Goal: Ask a question: Seek information or help from site administrators or community

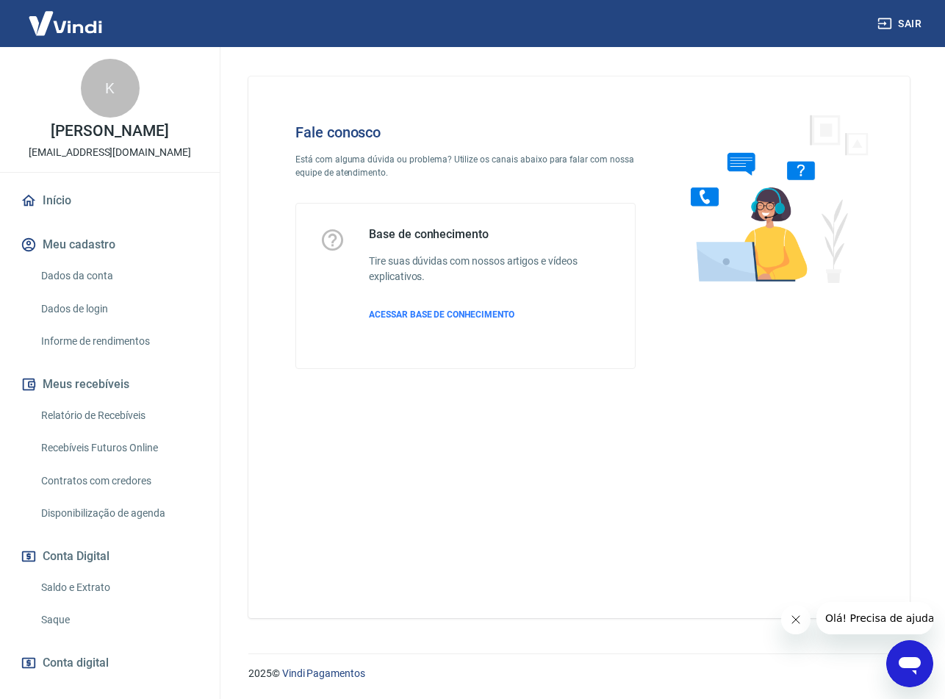
click at [889, 672] on div "Abrir janela de mensagens" at bounding box center [910, 664] width 44 height 44
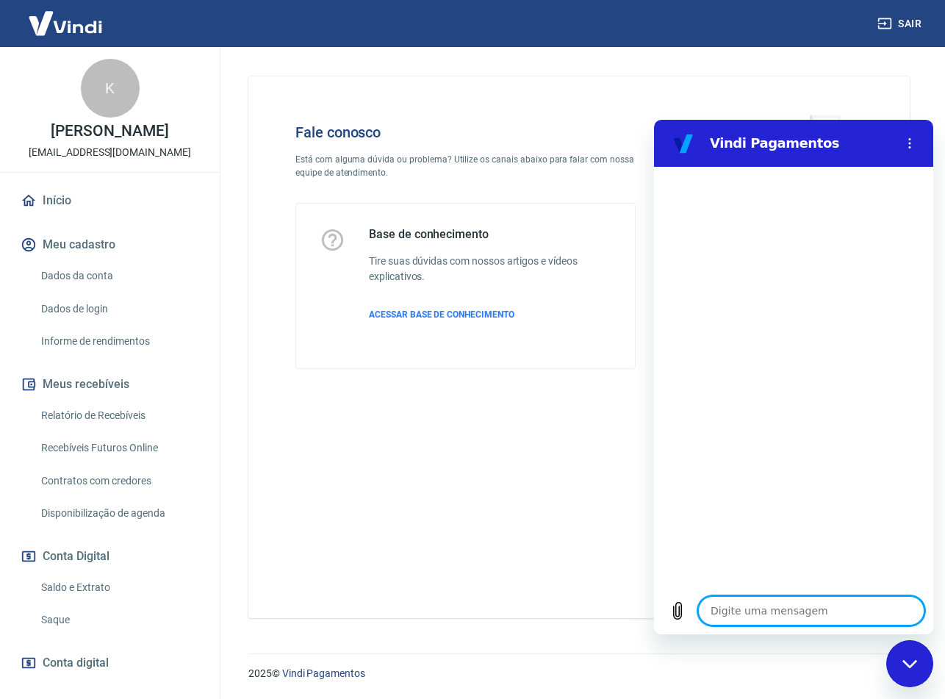
click at [792, 603] on textarea at bounding box center [811, 610] width 226 height 29
type textarea "a"
type textarea "x"
type textarea "at"
type textarea "x"
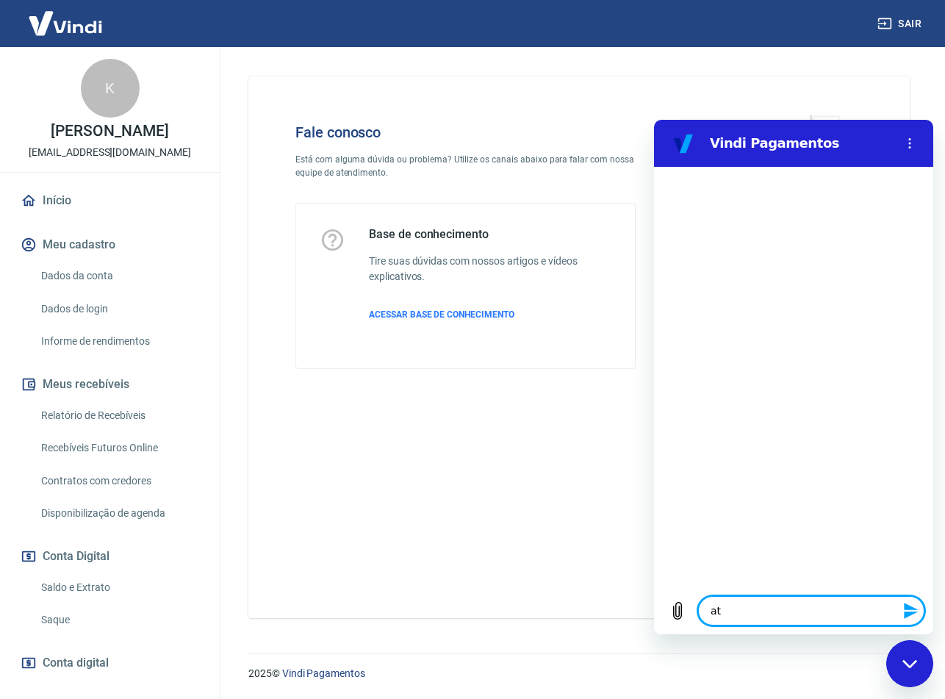
type textarea "ate"
type textarea "x"
type textarea "aten"
type textarea "x"
type textarea "atend"
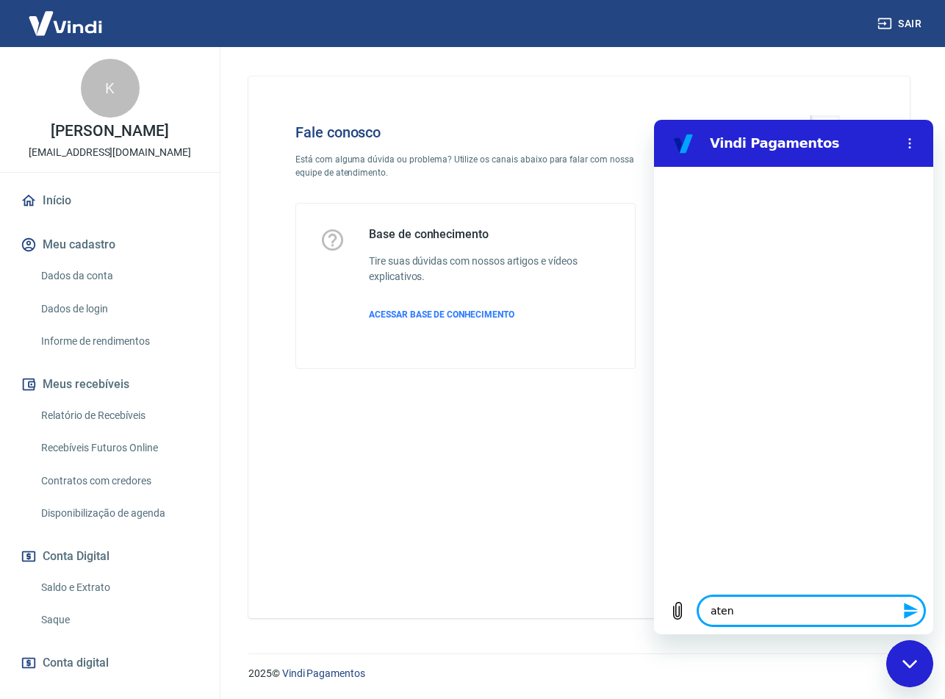
type textarea "x"
type textarea "atendi"
type textarea "x"
type textarea "atendim"
type textarea "x"
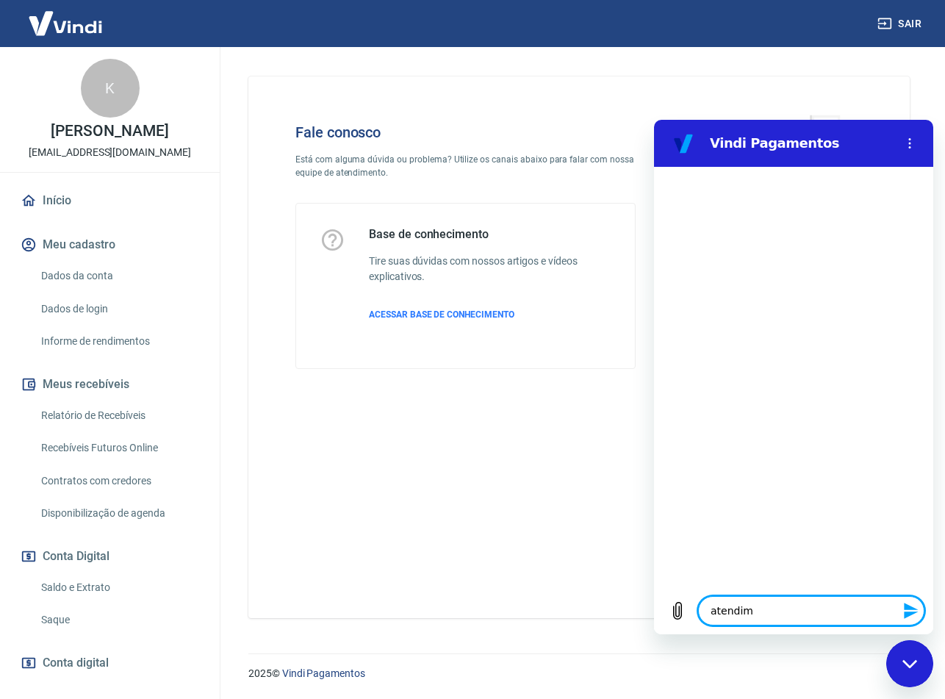
type textarea "atendime"
type textarea "x"
type textarea "atendimen"
type textarea "x"
type textarea "atendiment"
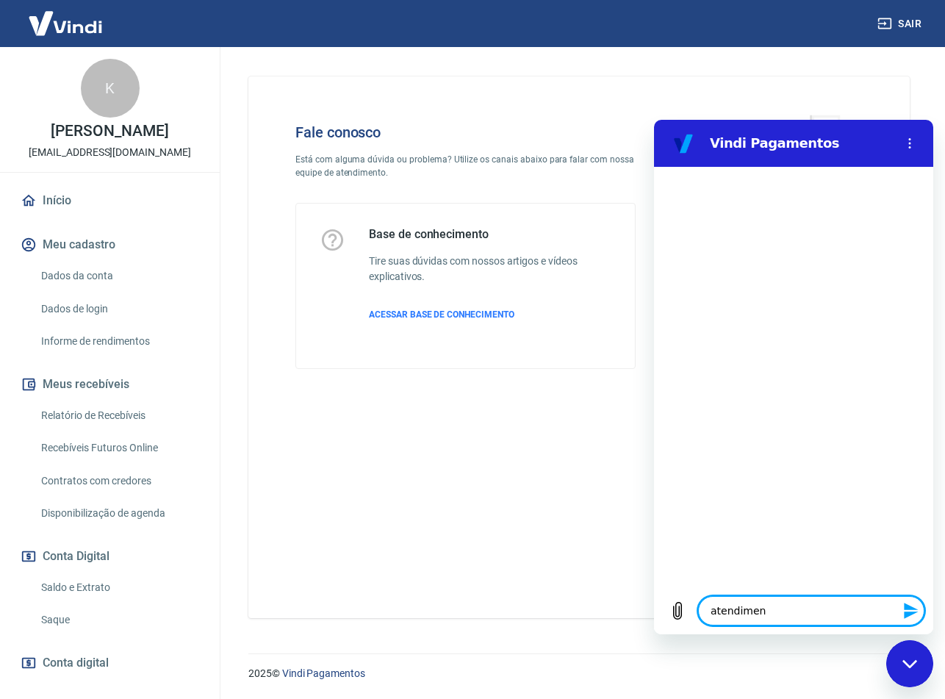
type textarea "x"
type textarea "atendimento"
type textarea "x"
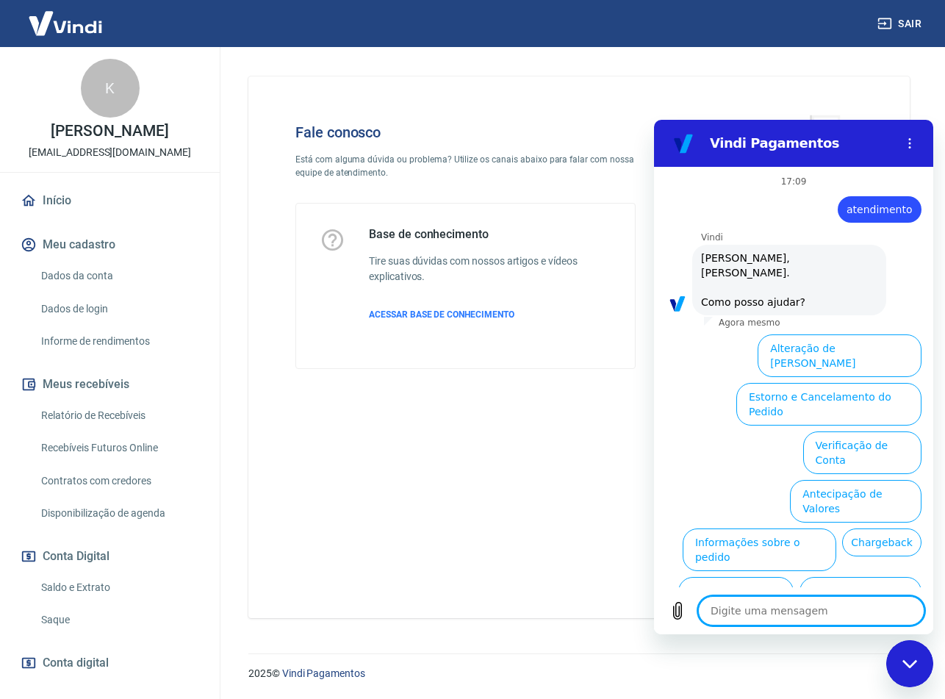
scroll to position [35, 0]
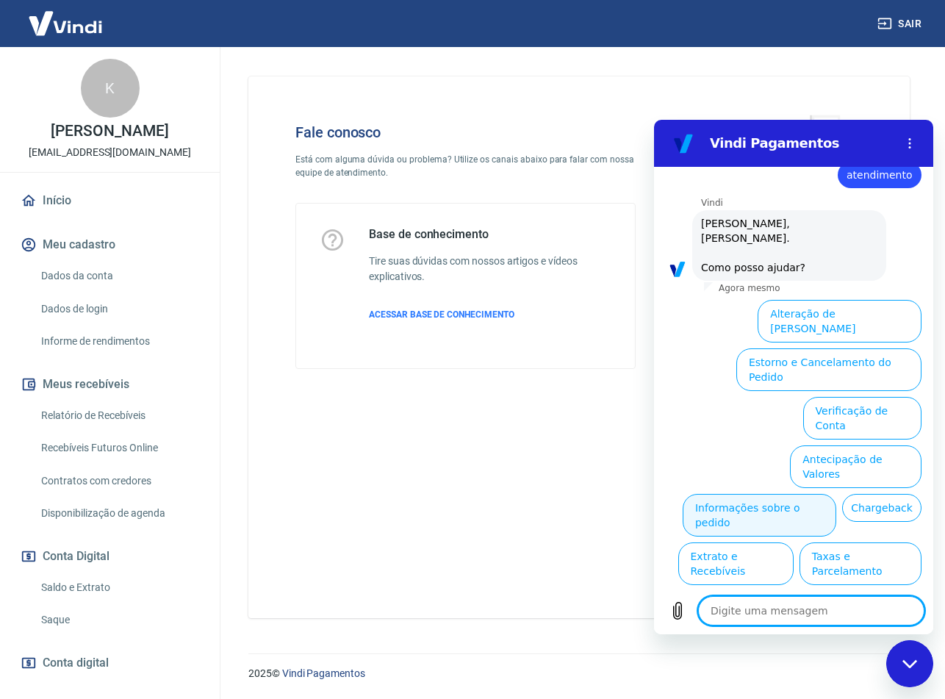
click at [837, 494] on button "Informações sobre o pedido" at bounding box center [760, 515] width 154 height 43
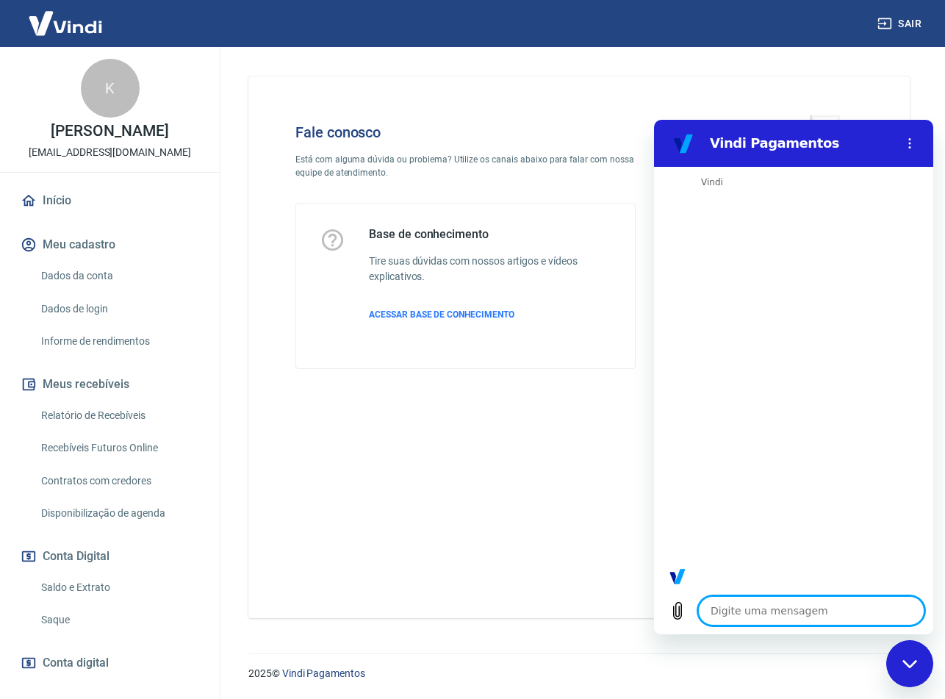
scroll to position [287, 0]
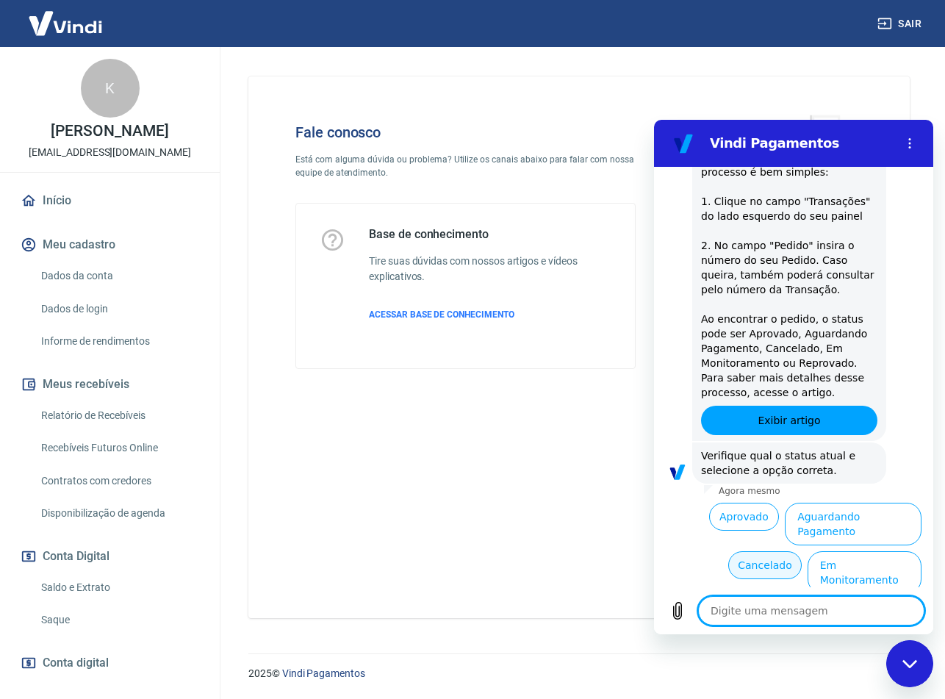
click at [734, 551] on button "Cancelado" at bounding box center [764, 565] width 73 height 28
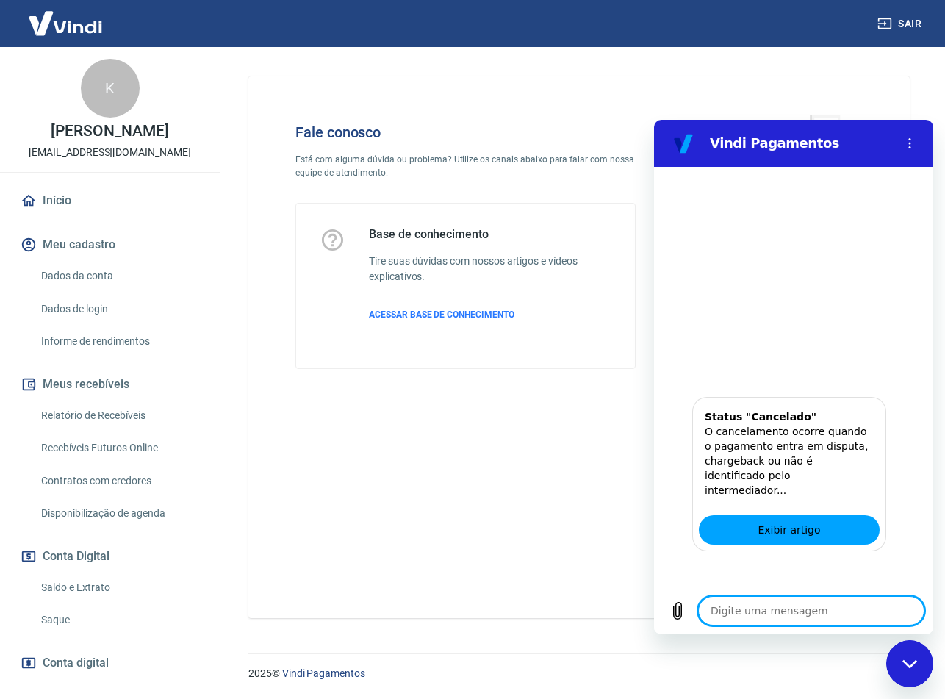
scroll to position [962, 0]
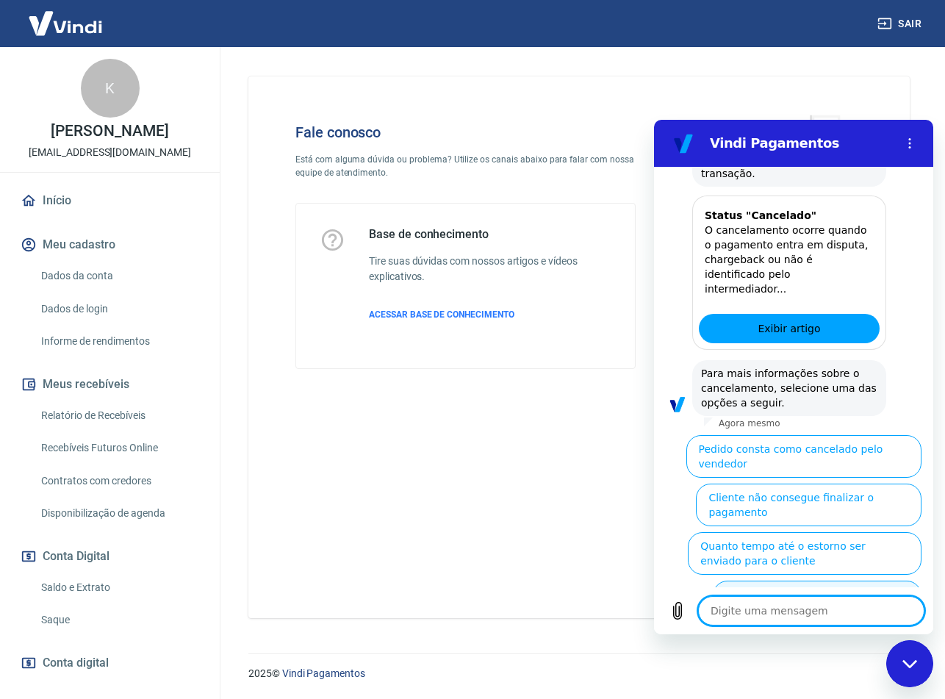
click at [870, 581] on button "Cliente pagou, mas pedido consta como 'cancelado'" at bounding box center [817, 602] width 209 height 43
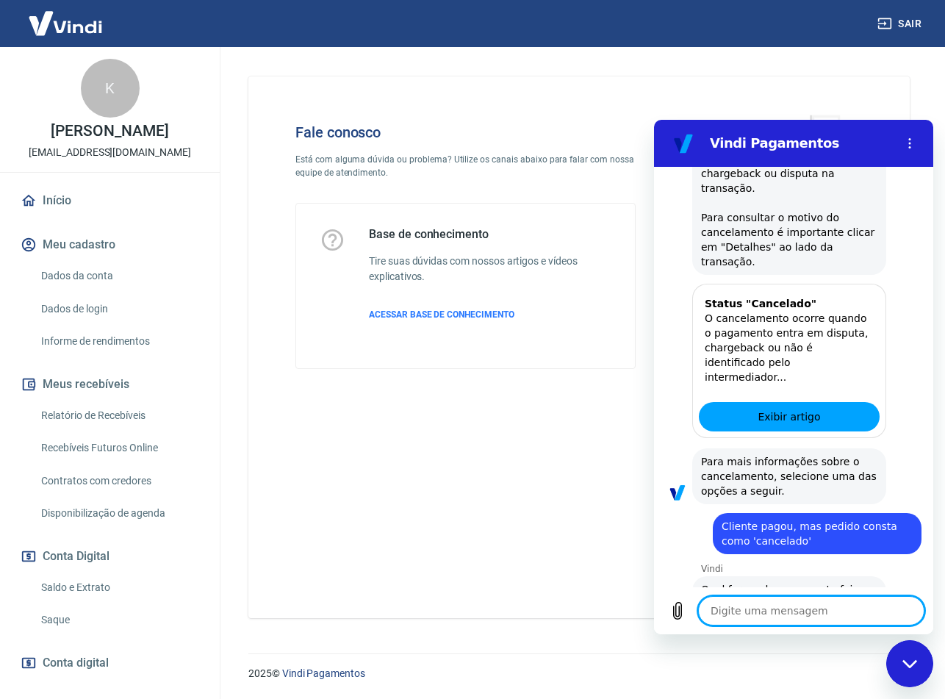
scroll to position [978, 0]
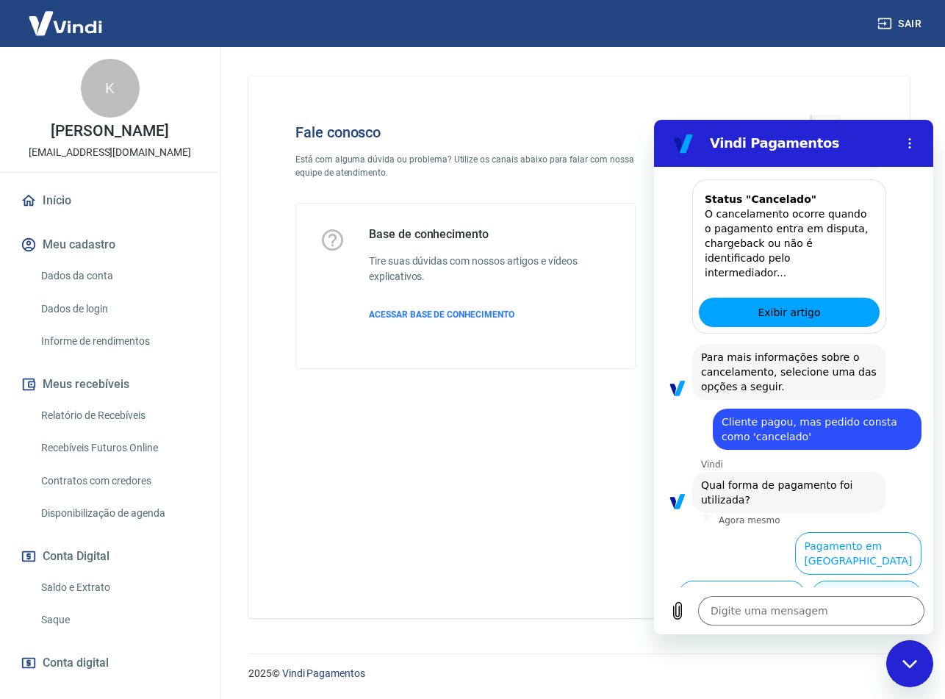
click at [900, 581] on button "Pagamento em Pix" at bounding box center [867, 602] width 110 height 43
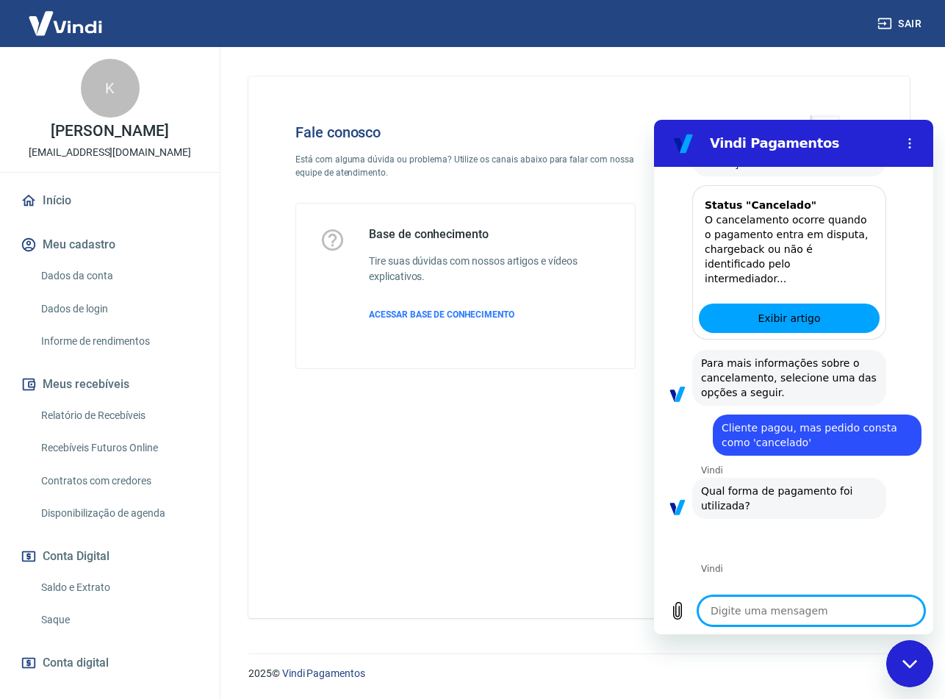
scroll to position [1009, 0]
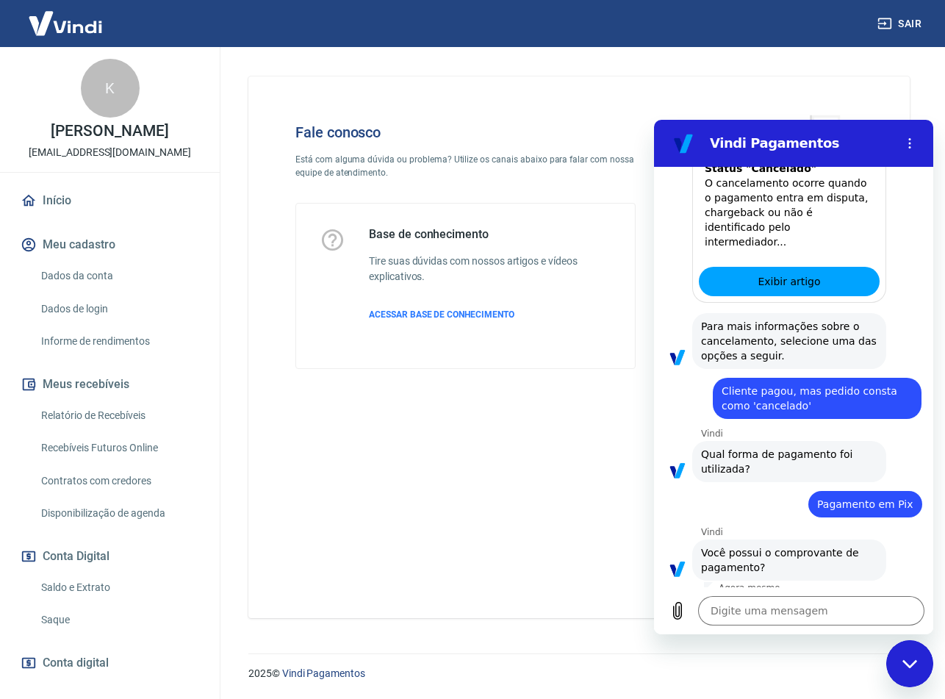
click at [839, 600] on button "Sim" at bounding box center [849, 614] width 43 height 28
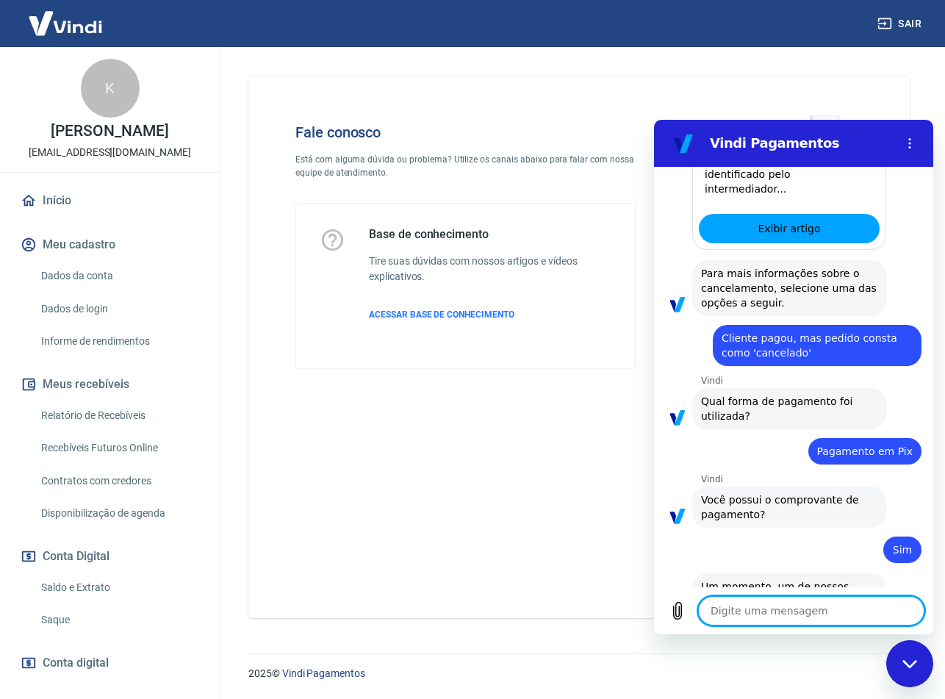
scroll to position [1128, 0]
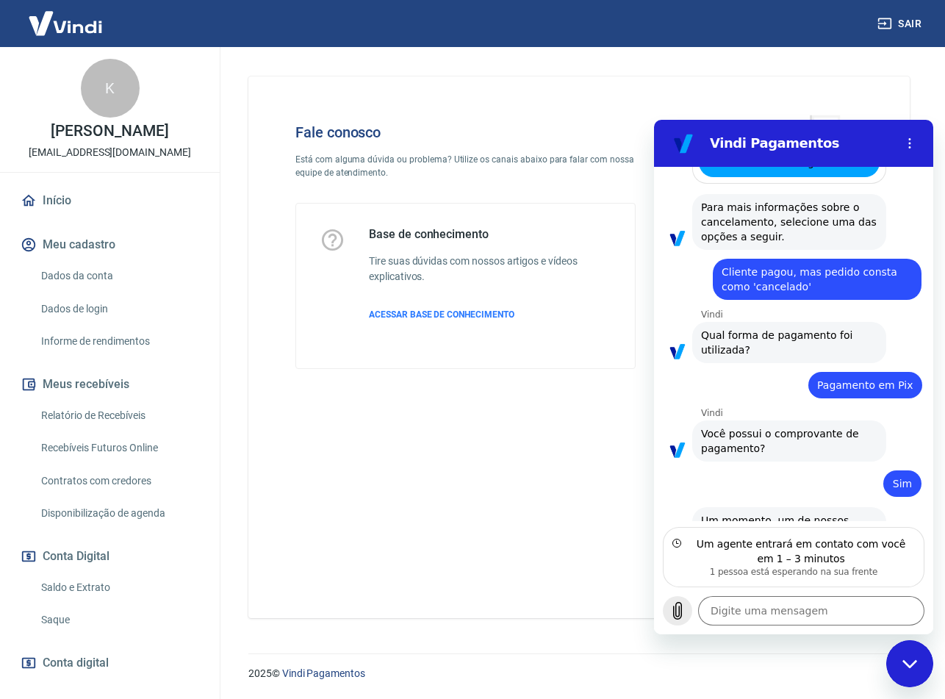
click at [681, 615] on icon "Carregar arquivo" at bounding box center [678, 611] width 18 height 18
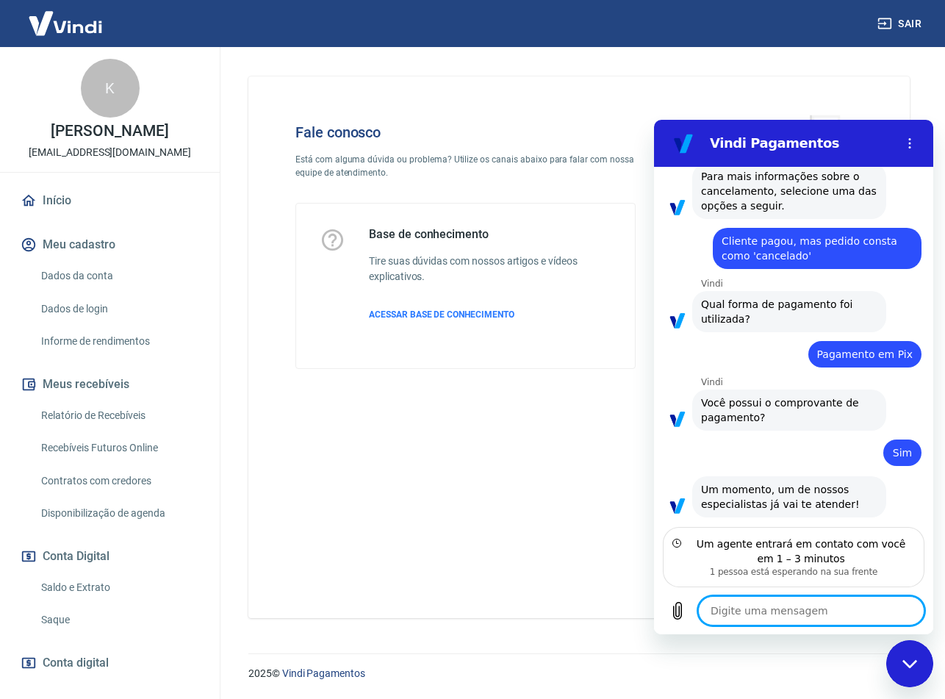
scroll to position [1169, 0]
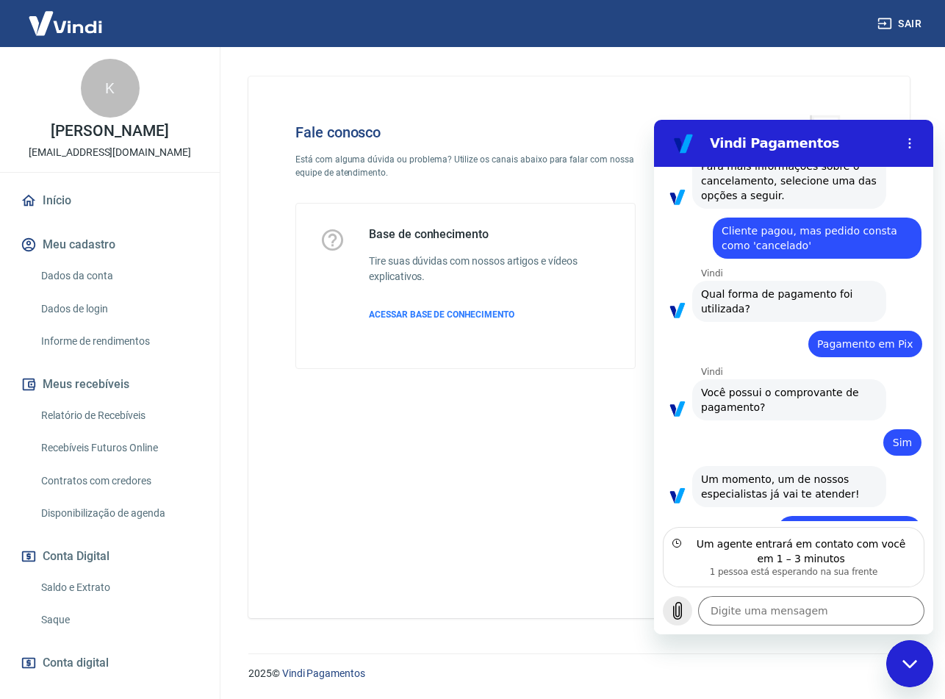
click at [679, 609] on icon "Carregar arquivo" at bounding box center [678, 611] width 18 height 18
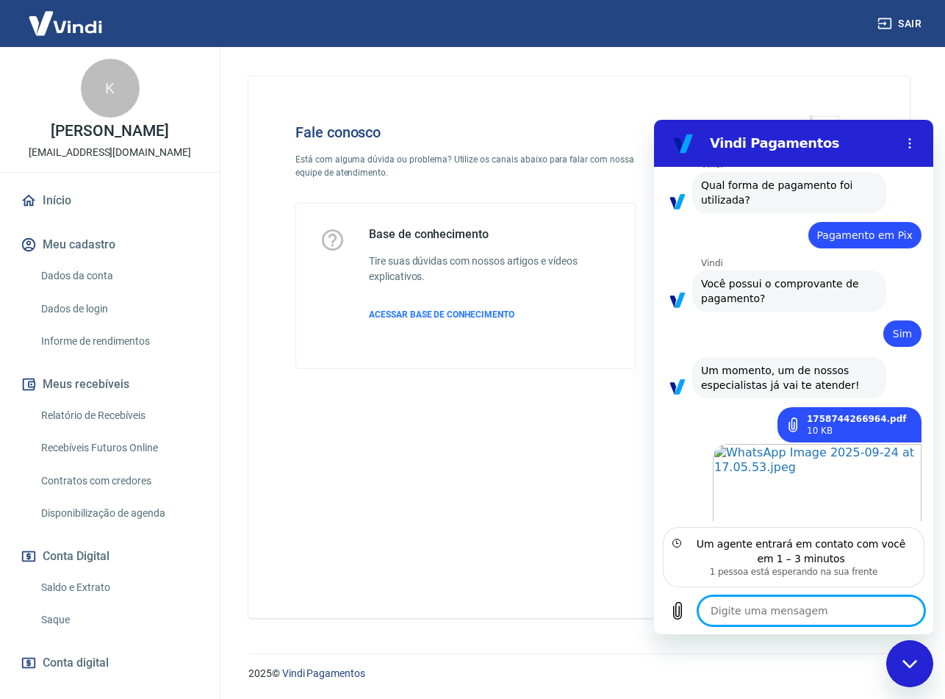
scroll to position [1281, 0]
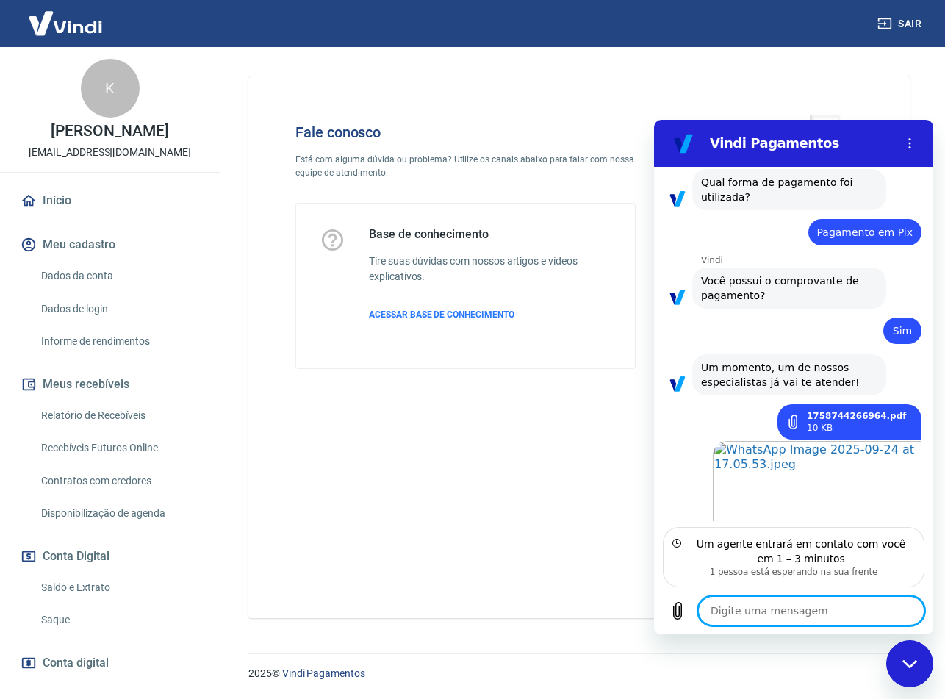
click at [767, 612] on textarea at bounding box center [811, 610] width 226 height 29
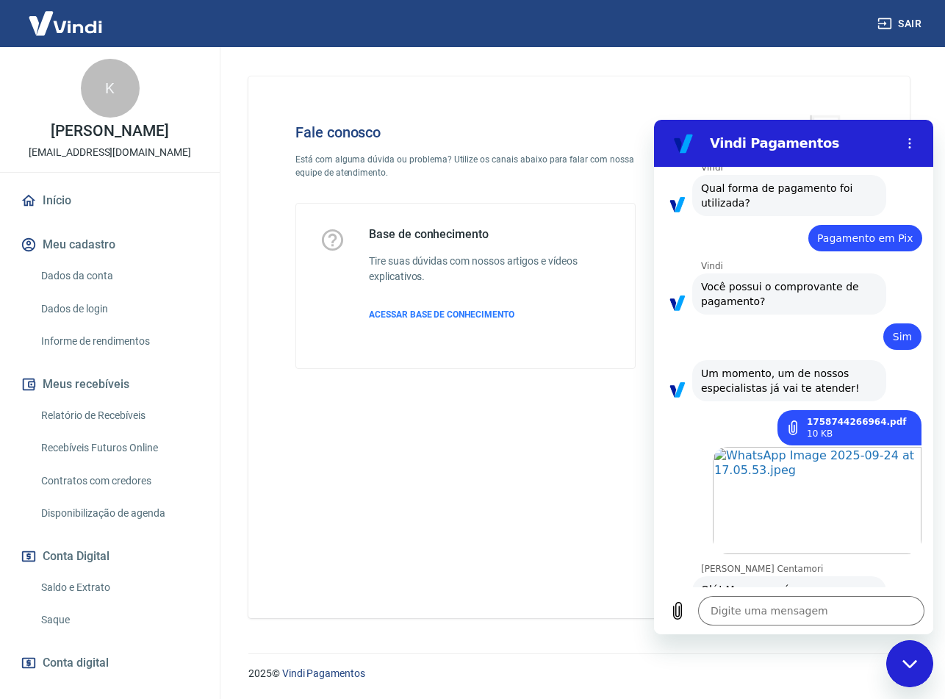
scroll to position [1278, 0]
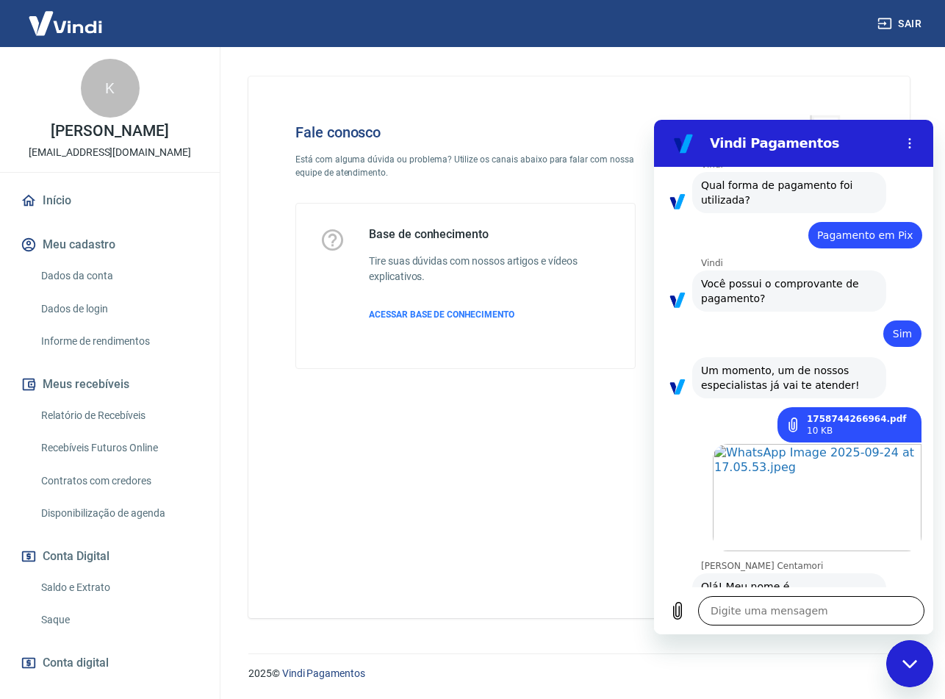
click at [831, 605] on textarea at bounding box center [811, 610] width 226 height 29
click at [798, 618] on textarea at bounding box center [811, 610] width 226 height 29
click at [679, 607] on icon "Carregar arquivo" at bounding box center [678, 611] width 8 height 17
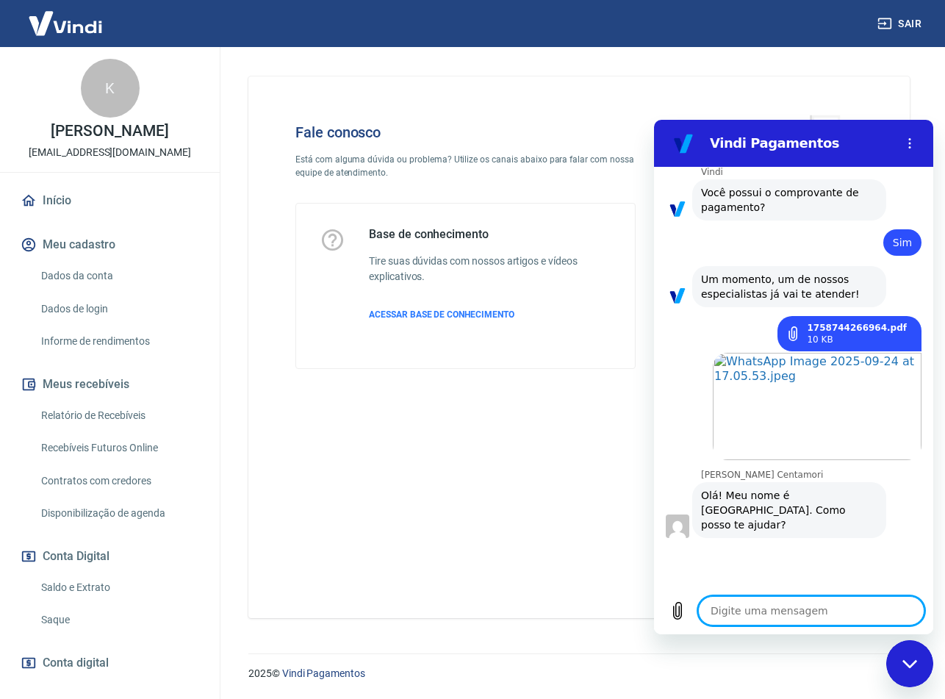
click at [775, 610] on textarea at bounding box center [811, 610] width 226 height 29
type textarea "x"
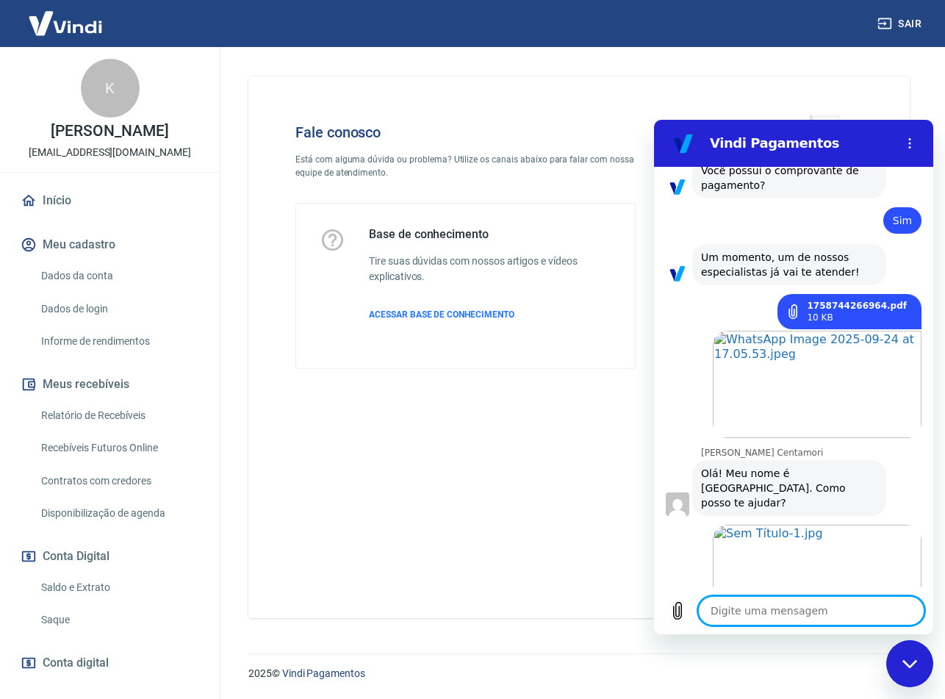
type textarea "n"
type textarea "x"
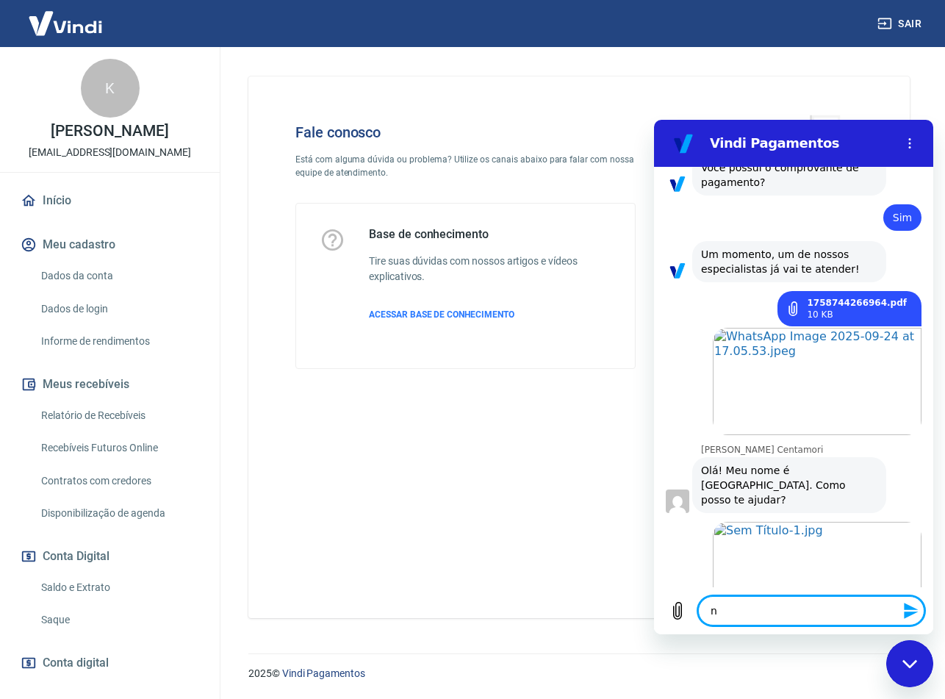
type textarea "nã"
type textarea "x"
type textarea "não"
type textarea "x"
type textarea "não"
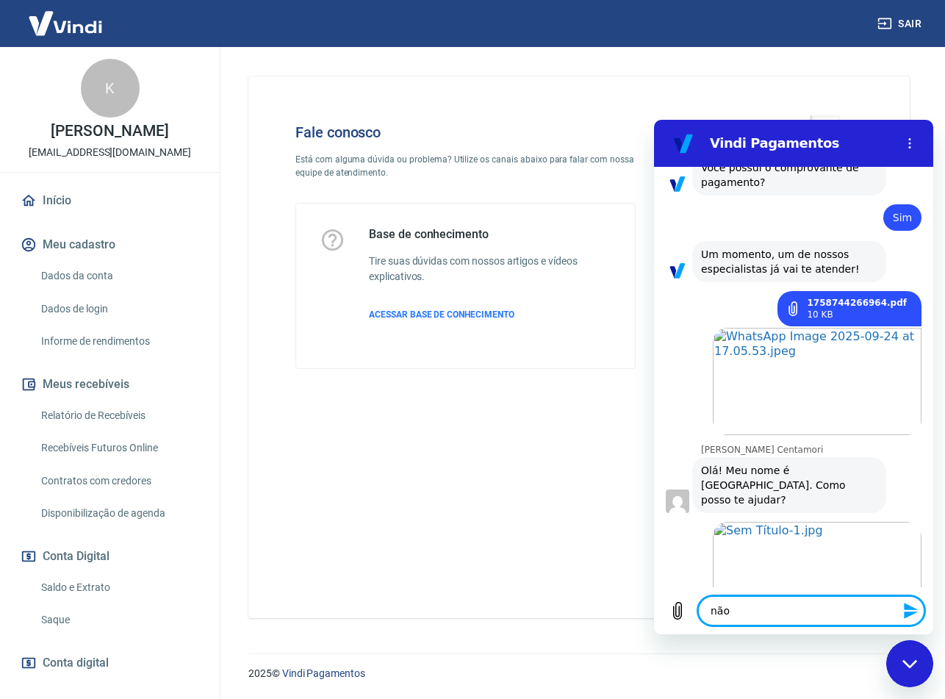
type textarea "x"
type textarea "não r"
type textarea "x"
type textarea "não re"
type textarea "x"
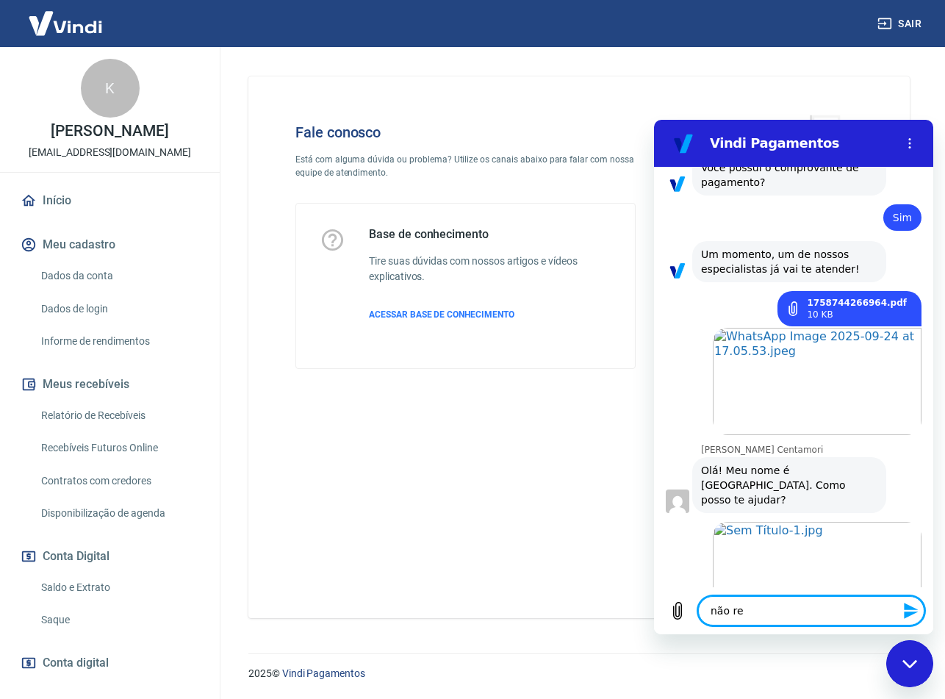
type textarea "não rec"
type textarea "x"
type textarea "não rece"
type textarea "x"
type textarea "não receb"
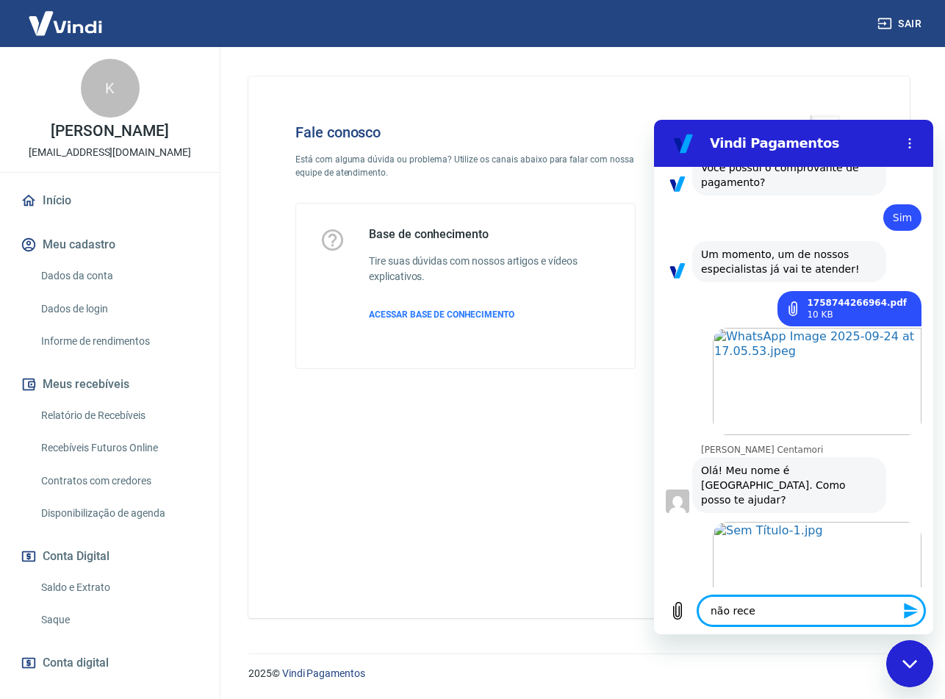
type textarea "x"
type textarea "não recebi"
type textarea "x"
type textarea "não recebi"
type textarea "x"
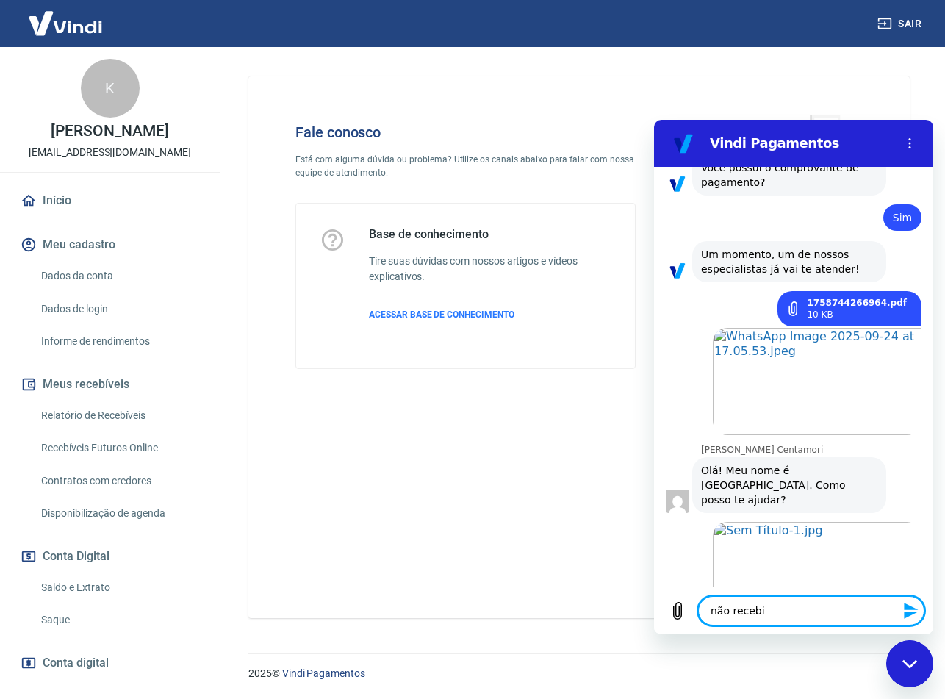
type textarea "não recebi o"
type textarea "x"
type textarea "não recebi os"
type textarea "x"
type textarea "não recebi os"
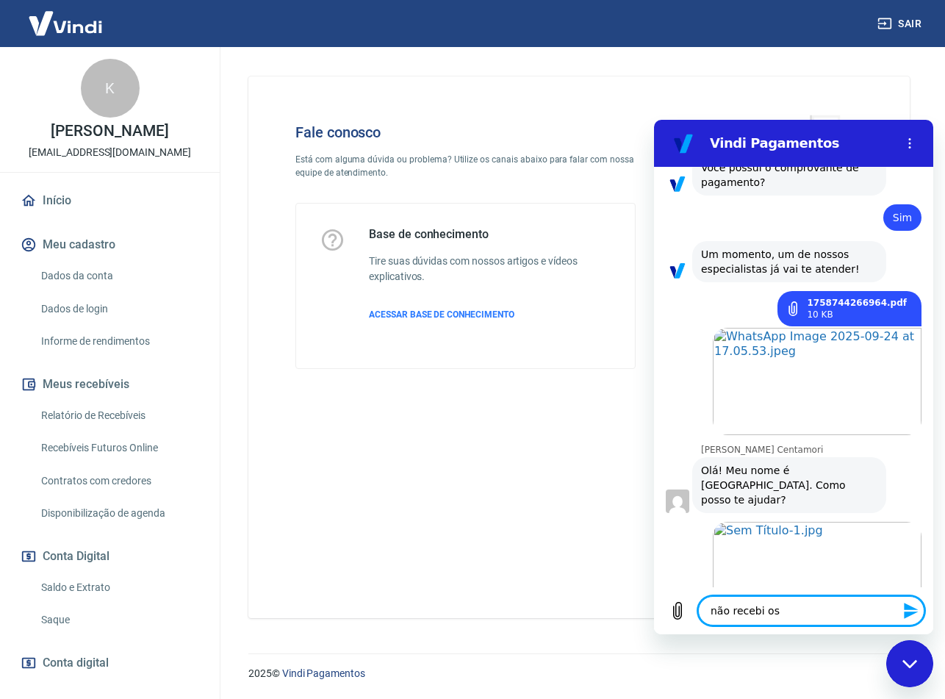
type textarea "x"
type textarea "não recebi os v"
type textarea "x"
type textarea "não recebi os va"
type textarea "x"
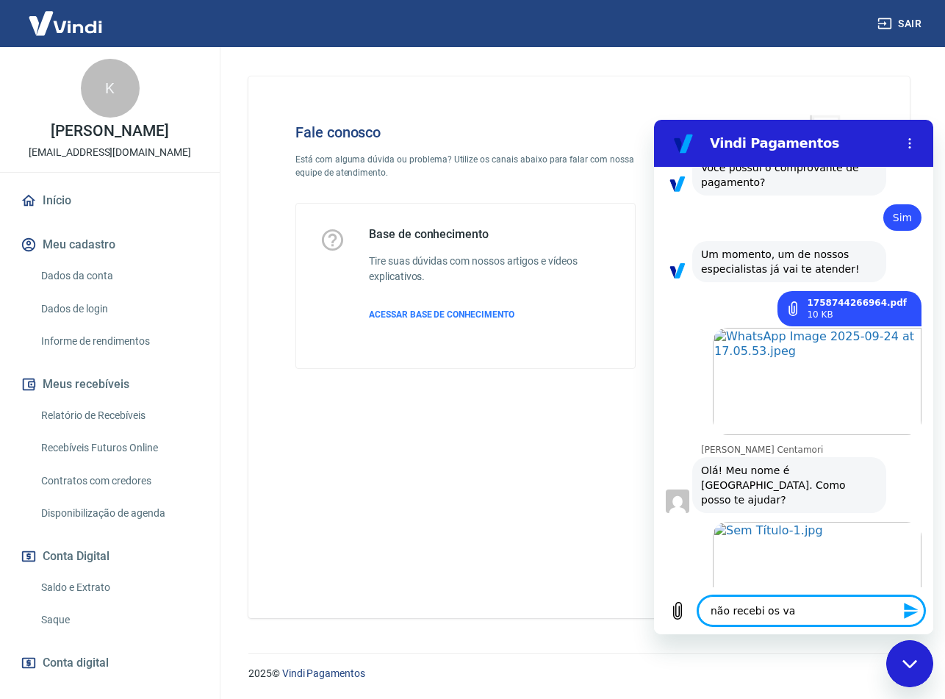
type textarea "não recebi os val"
type textarea "x"
type textarea "não recebi os valo"
type textarea "x"
type textarea "não recebi os valor"
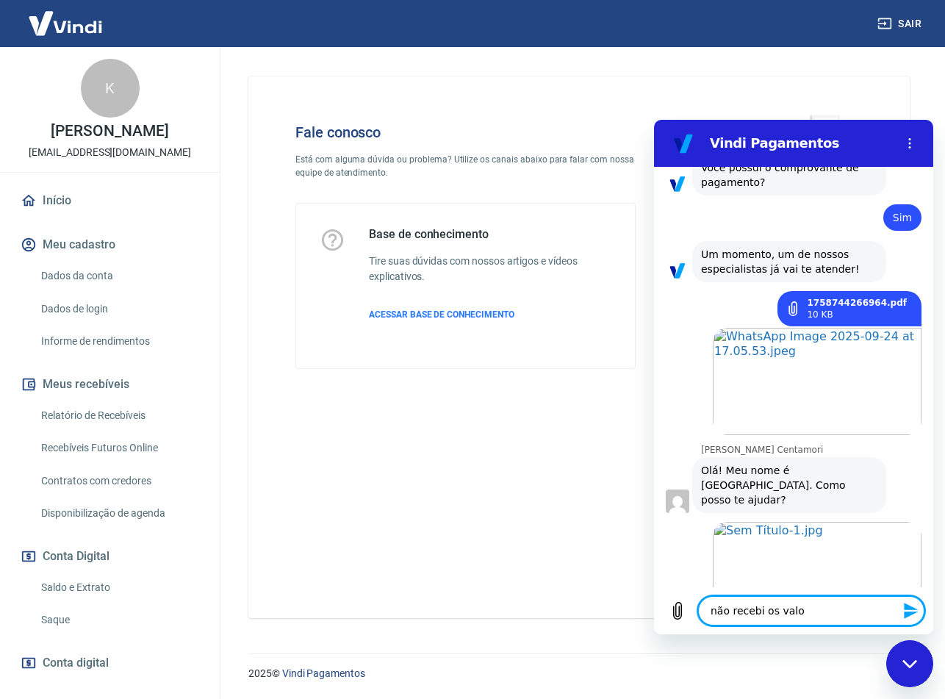
type textarea "x"
type textarea "não recebi os valore"
type textarea "x"
type textarea "não recebi os valores"
type textarea "x"
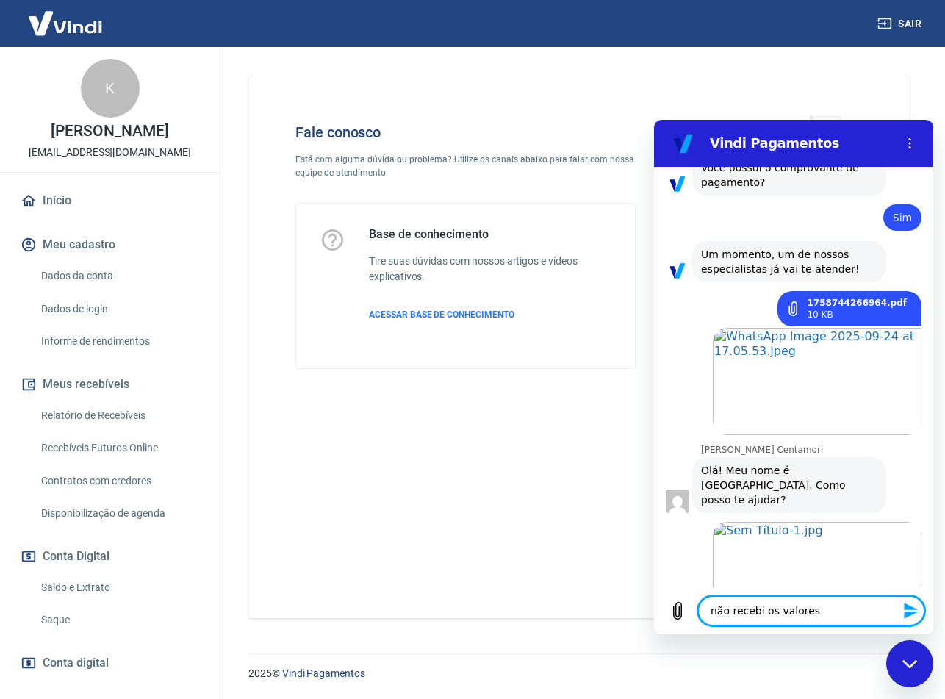
type textarea "não recebi os valores"
type textarea "x"
type textarea "não recebi os valores p"
type textarea "x"
type textarea "não recebi os valores pa"
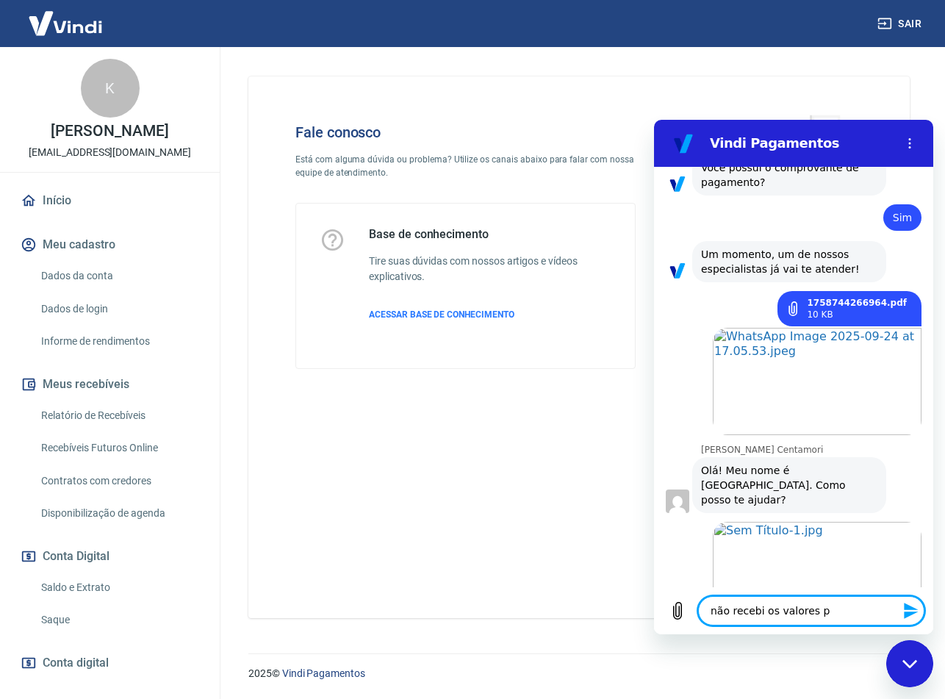
type textarea "x"
type textarea "não recebi os valores pag"
type textarea "x"
type textarea "não recebi os valores pago"
type textarea "x"
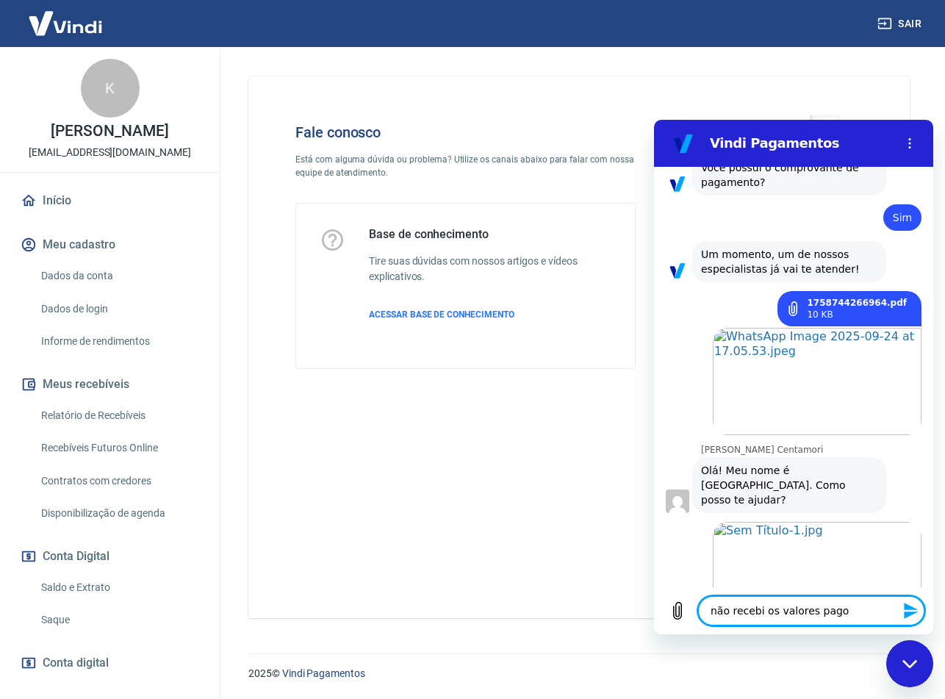
type textarea "não recebi os valores pagos"
type textarea "x"
type textarea "não recebi os valores pagos"
type textarea "x"
type textarea "não recebi os valores pagos p"
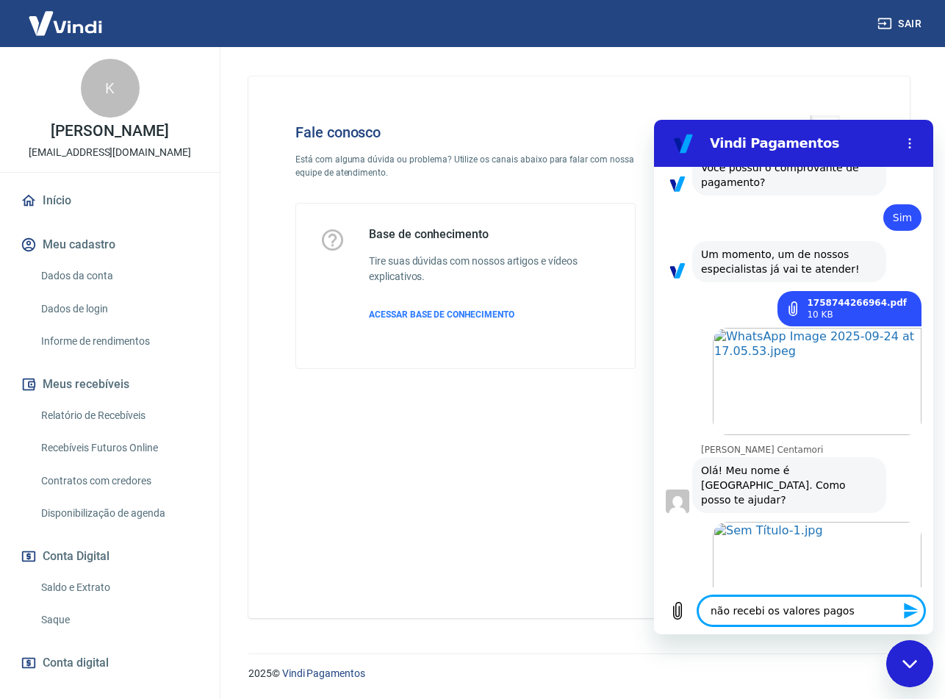
type textarea "x"
type textarea "não recebi os valores pagos pe"
type textarea "x"
type textarea "não recebi os valores pagos pel"
type textarea "x"
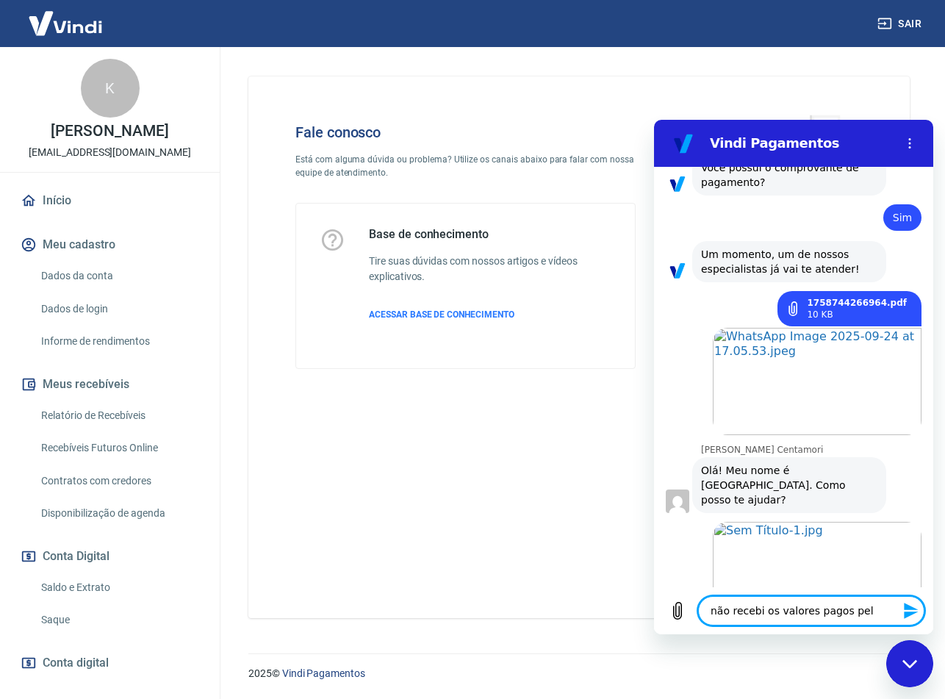
type textarea "não recebi os valores pagos pelo"
type textarea "x"
type textarea "não recebi os valores pagos pelo"
type textarea "x"
type textarea "não recebi os valores pagos pelo c"
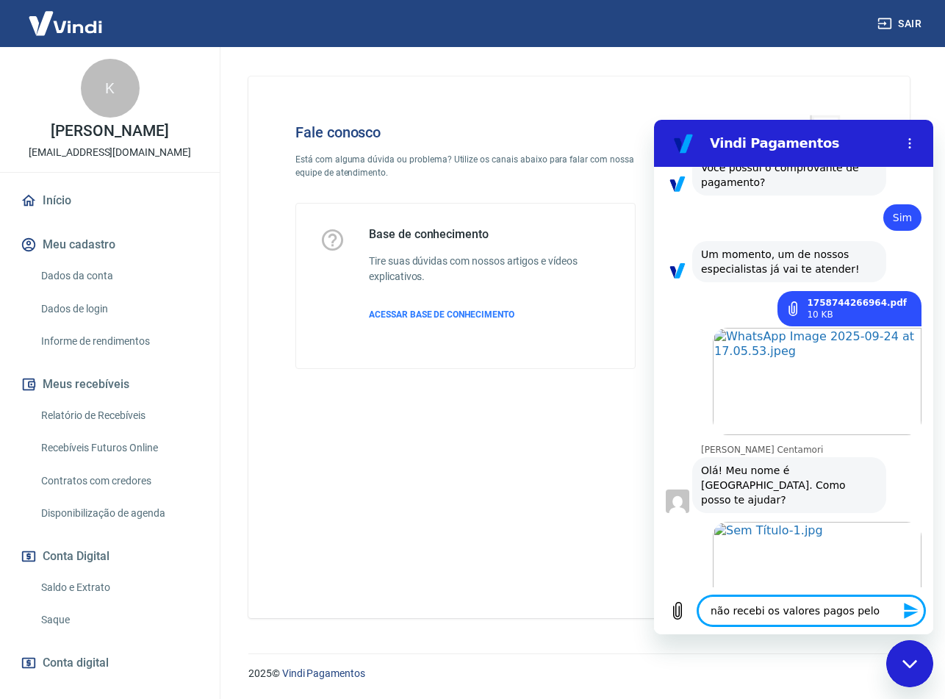
type textarea "x"
type textarea "não recebi os valores pagos pelo cl"
type textarea "x"
type textarea "não recebi os valores pagos pelo cli"
type textarea "x"
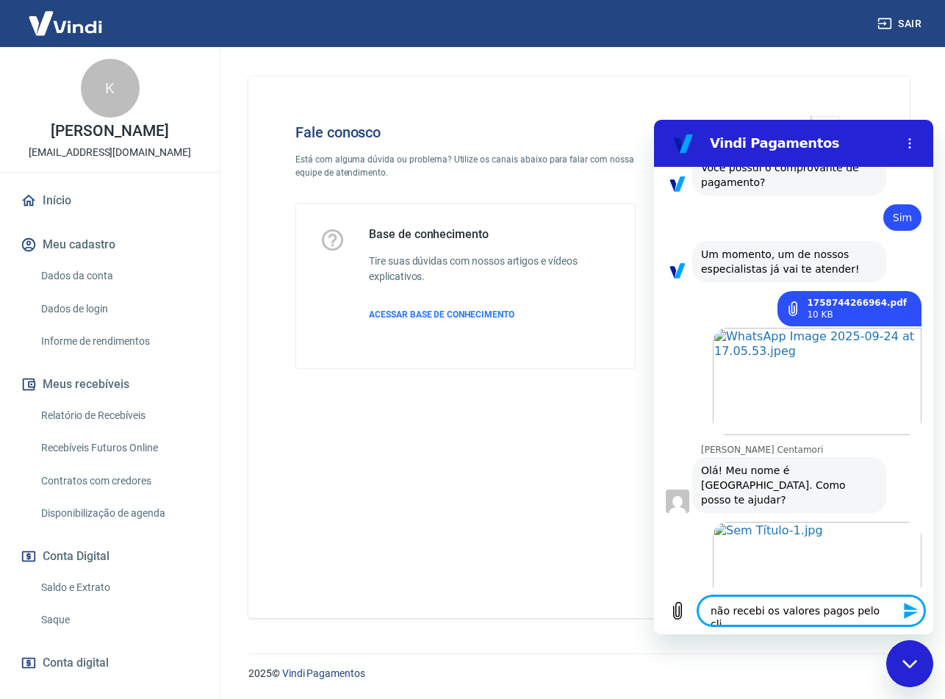
type textarea "não recebi os valores pagos pelo clie"
type textarea "x"
type textarea "não recebi os valores pagos pelo clien"
type textarea "x"
type textarea "não recebi os valores pagos pelo client"
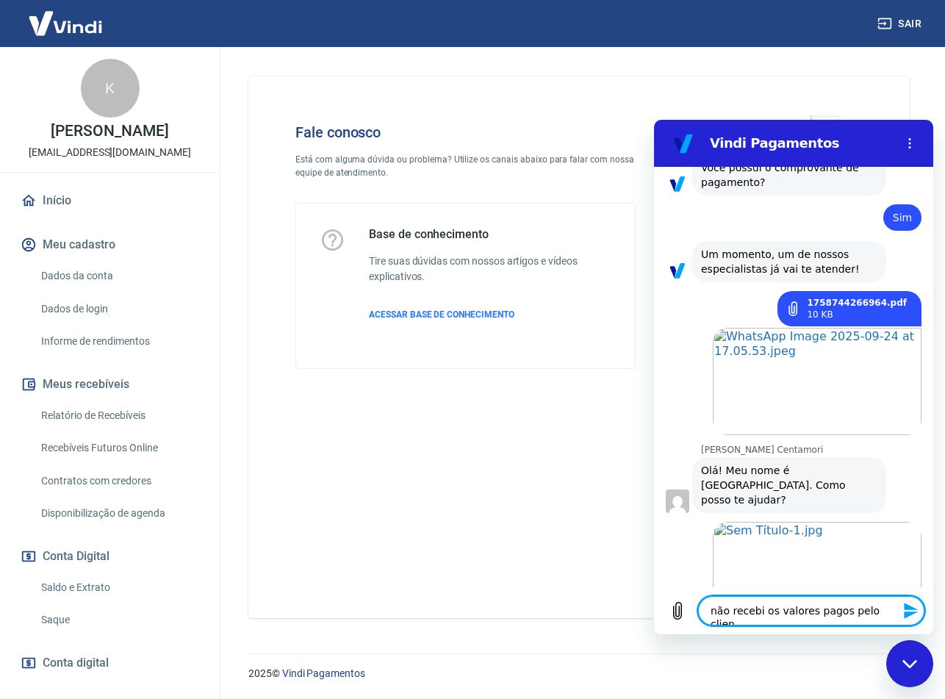
type textarea "x"
type textarea "não recebi os valores pagos pelo cliente"
type textarea "x"
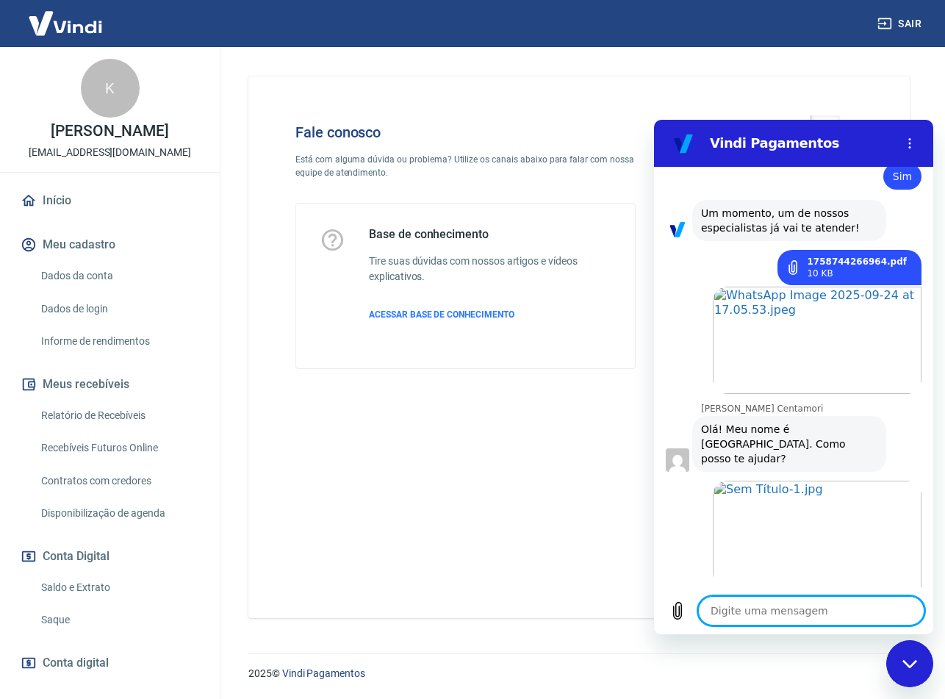
type textarea "x"
type textarea "C"
type textarea "x"
type textarea "Cl"
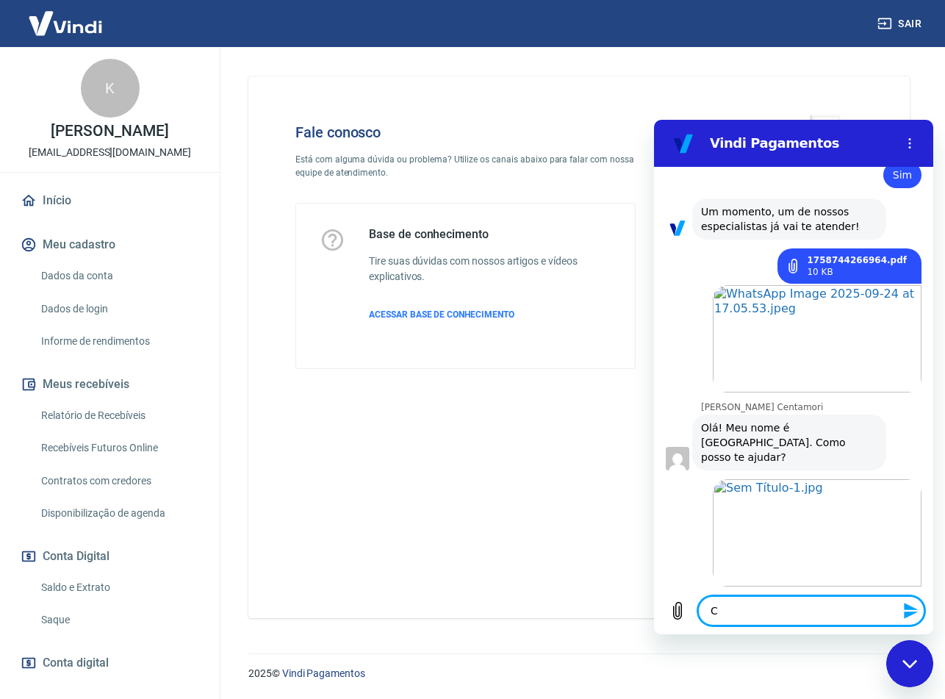
type textarea "x"
type textarea "Cli"
type textarea "x"
type textarea "Clie"
type textarea "x"
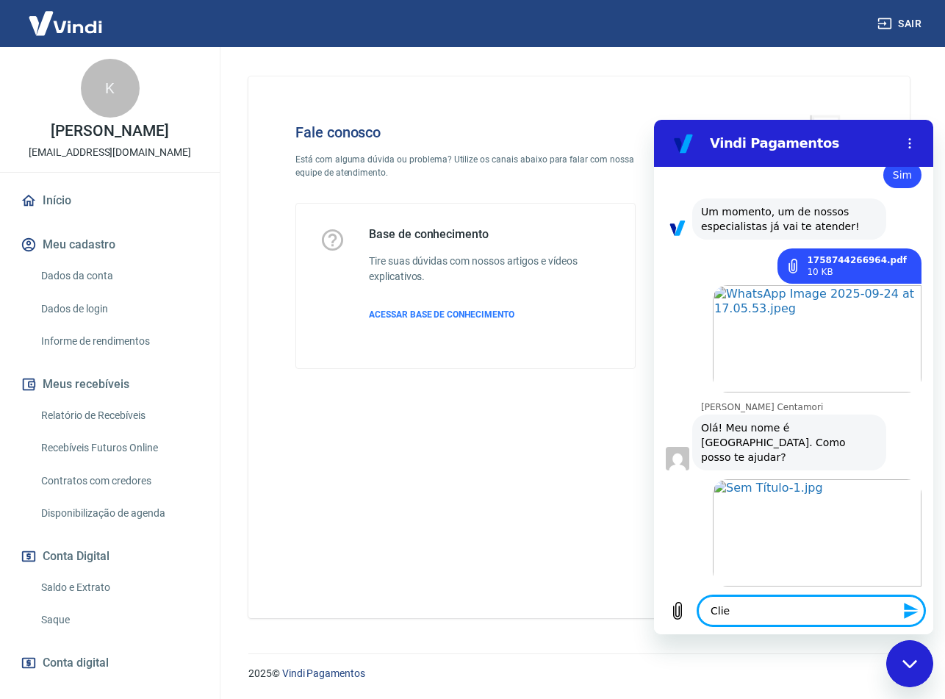
type textarea "Clien"
type textarea "x"
type textarea "Client"
type textarea "x"
type textarea "Cliente"
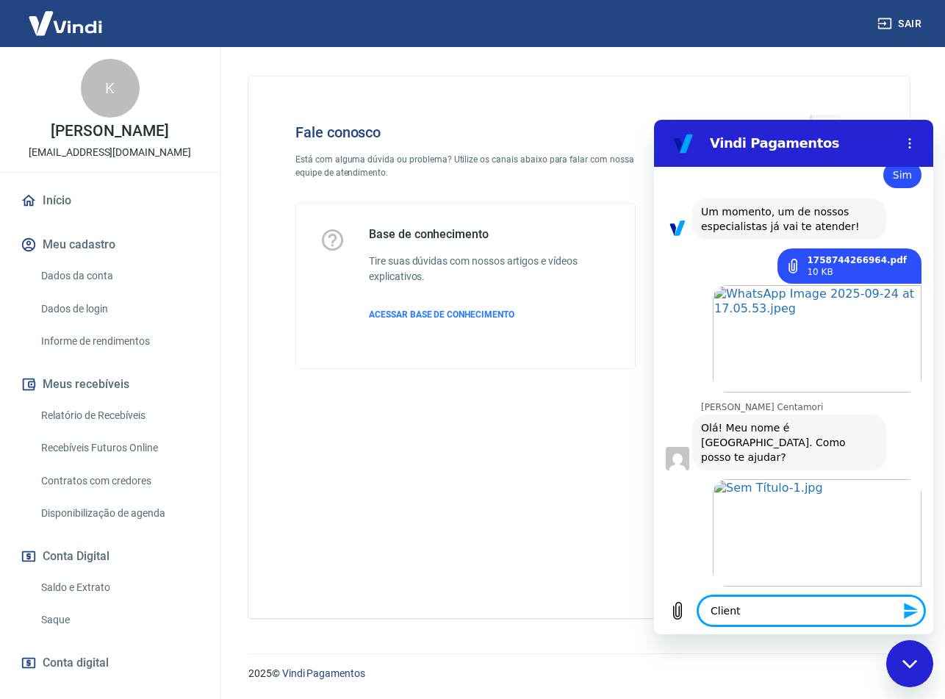
type textarea "x"
type textarea "Cliente"
type textarea "x"
type textarea "Cliente e"
type textarea "x"
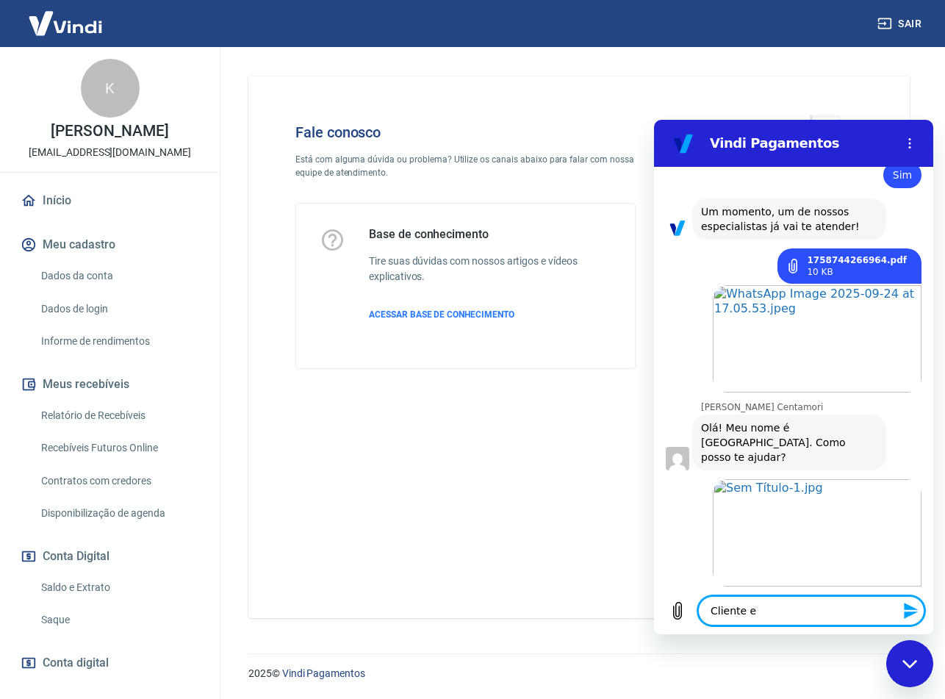
type textarea "Cliente en"
type textarea "x"
type textarea "Cliente env"
type textarea "x"
type textarea "Cliente envi"
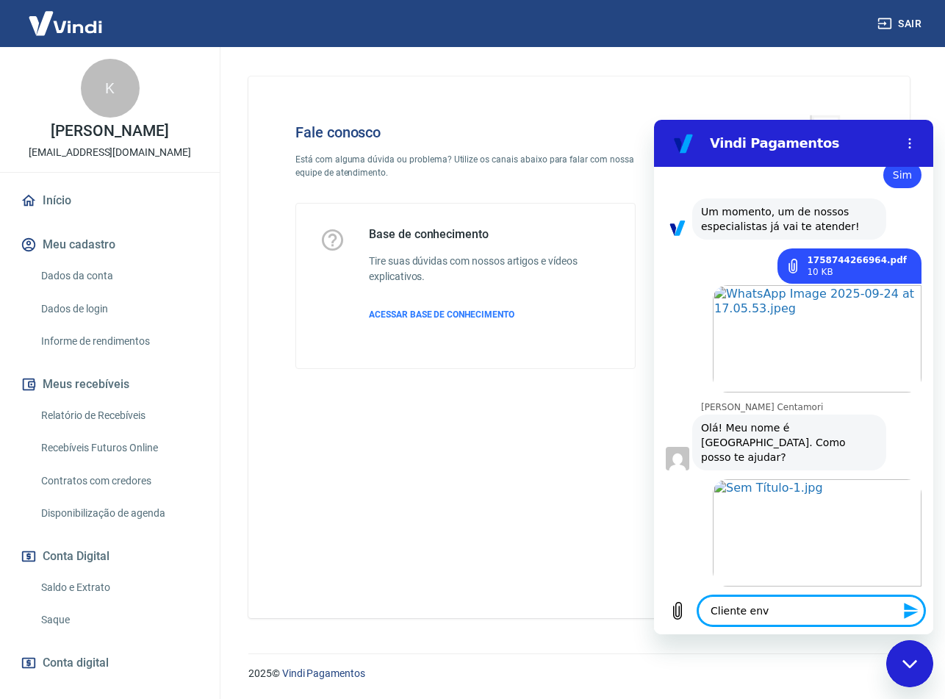
type textarea "x"
type textarea "Cliente envio"
type textarea "x"
type textarea "Cliente enviou"
type textarea "x"
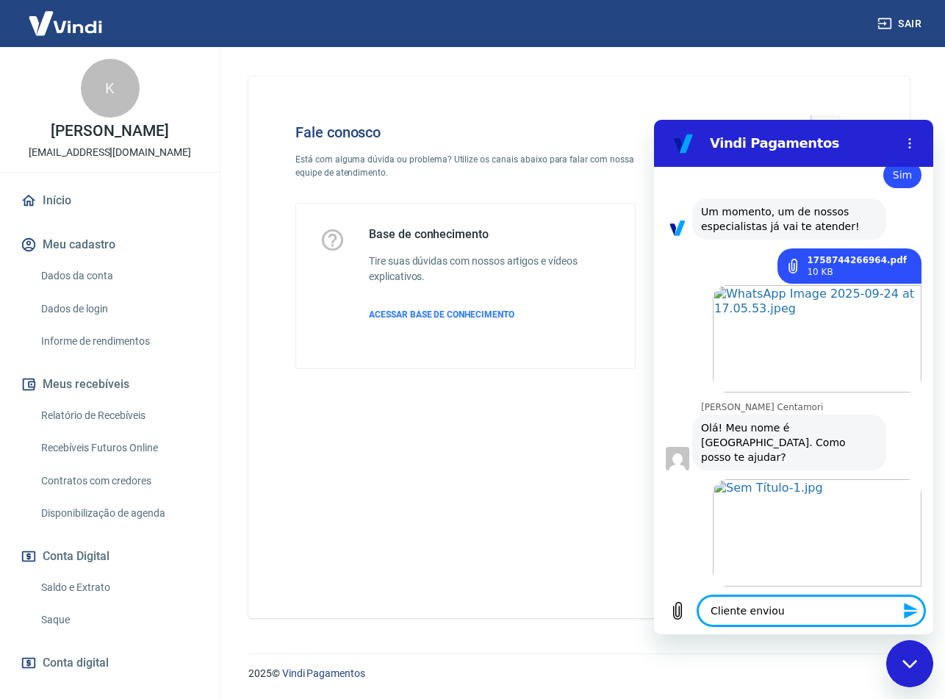
type textarea "Cliente enviou"
type textarea "x"
type textarea "Cliente enviou o"
type textarea "x"
type textarea "Cliente enviou o"
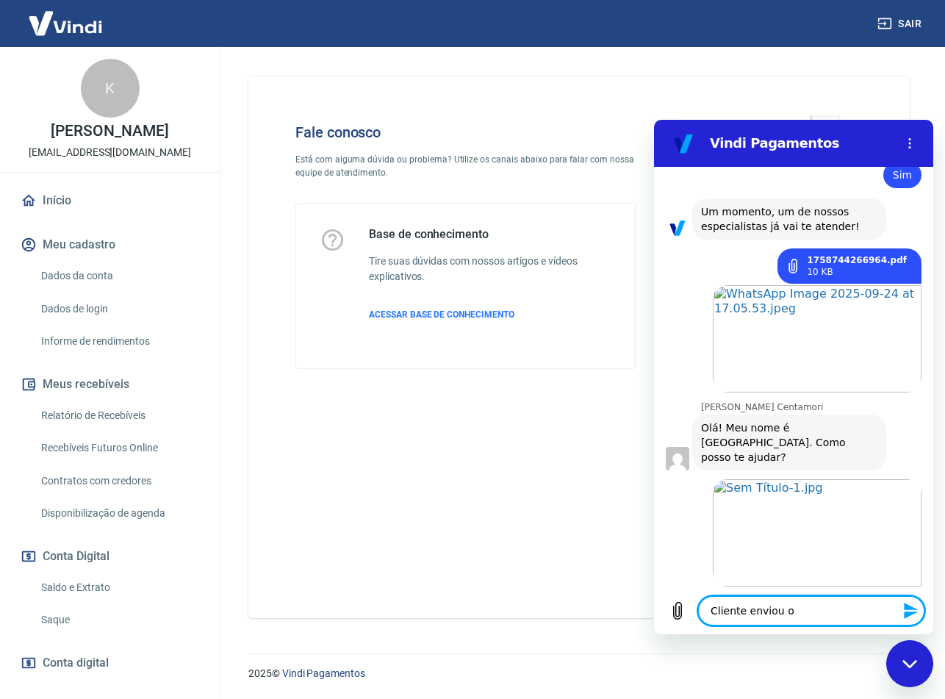
type textarea "x"
type textarea "Cliente enviou o e"
type textarea "x"
type textarea "Cliente enviou o ex"
type textarea "x"
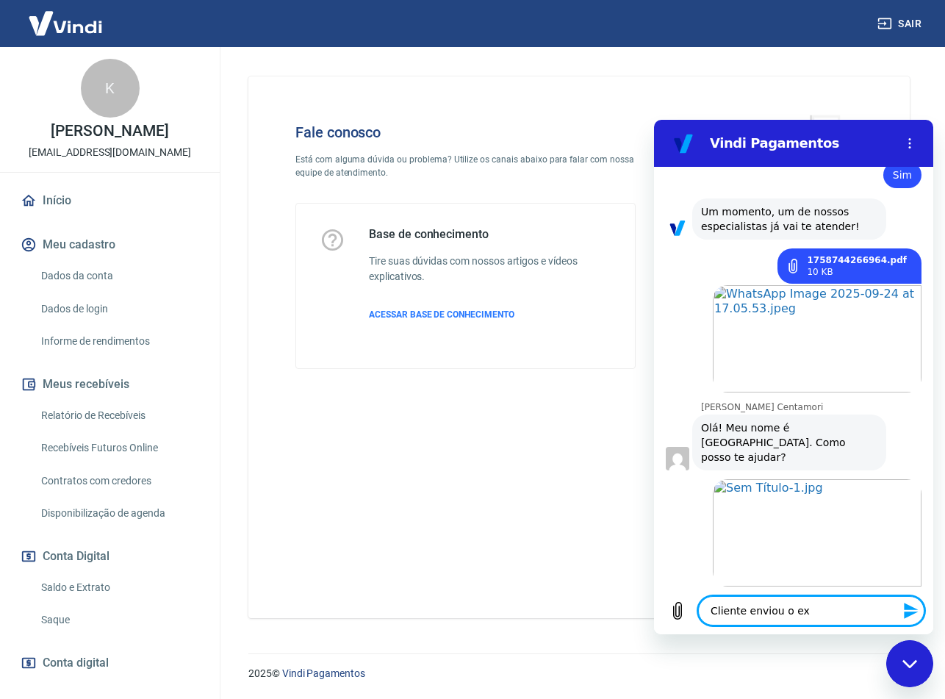
type textarea "Cliente enviou o ext"
type textarea "x"
type textarea "Cliente enviou o extr"
type textarea "x"
type textarea "Cliente enviou o extra"
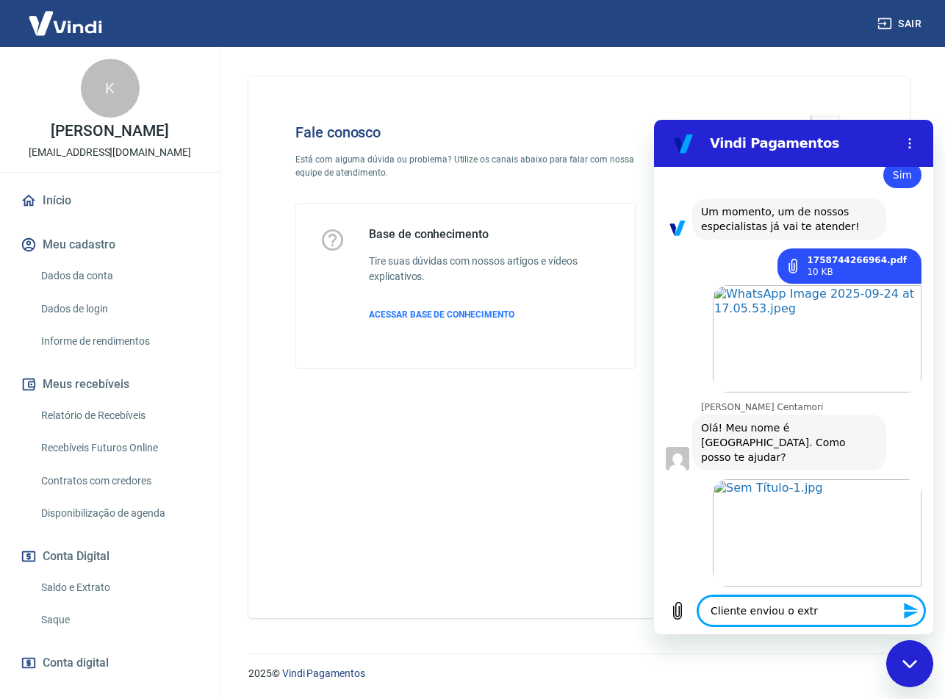
type textarea "x"
type textarea "Cliente enviou o extrat"
type textarea "x"
type textarea "Cliente enviou o extrato"
type textarea "x"
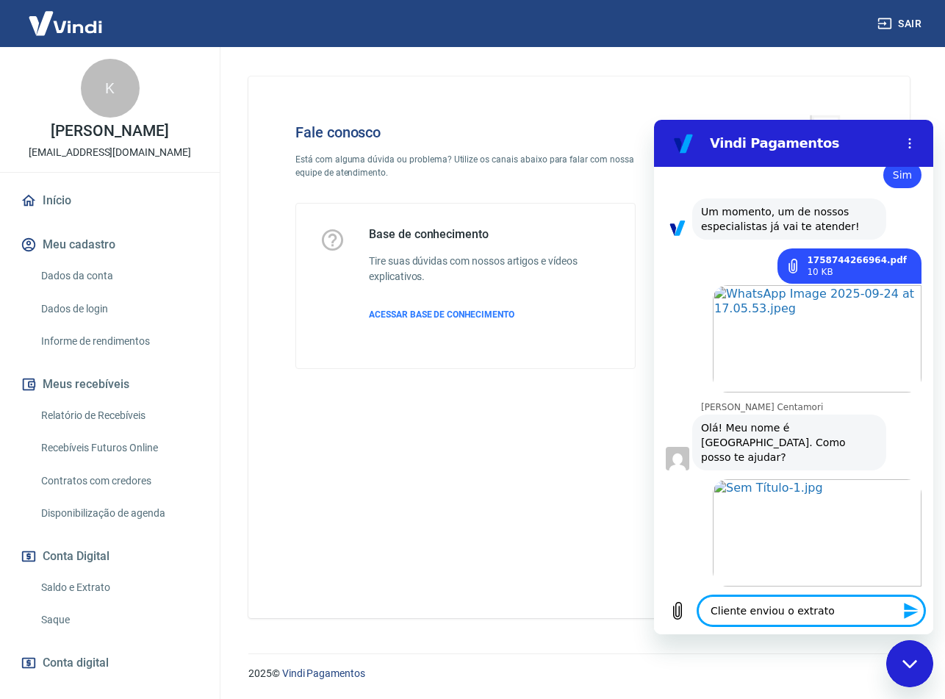
type textarea "Cliente enviou o extrato"
type textarea "x"
type textarea "Cliente enviou o extrato d"
type textarea "x"
type textarea "Cliente enviou o extrato di"
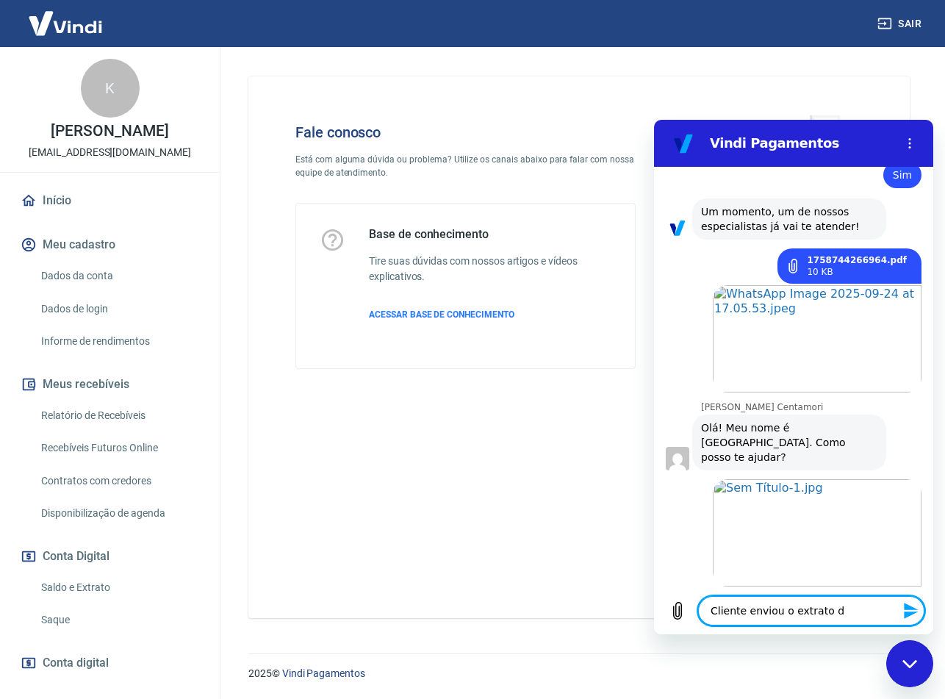
type textarea "x"
type textarea "Cliente enviou o extrato diz"
type textarea "x"
type textarea "Cliente enviou o extrato dize"
type textarea "x"
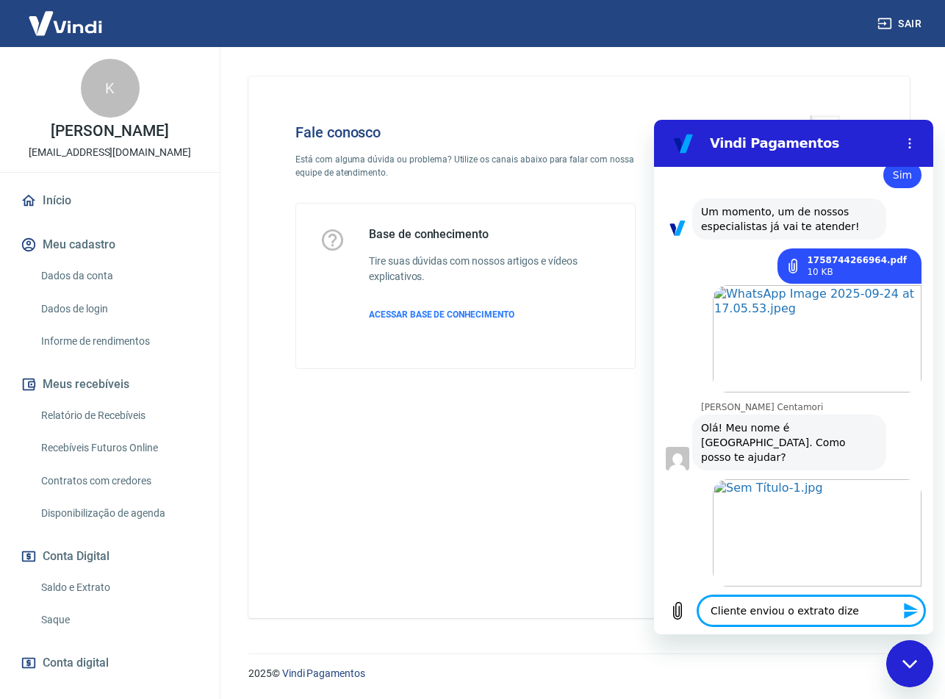
type textarea "Cliente enviou o extrato dizen"
type textarea "x"
type textarea "Cliente enviou o extrato dizend"
type textarea "x"
type textarea "Cliente enviou o extrato dizendo"
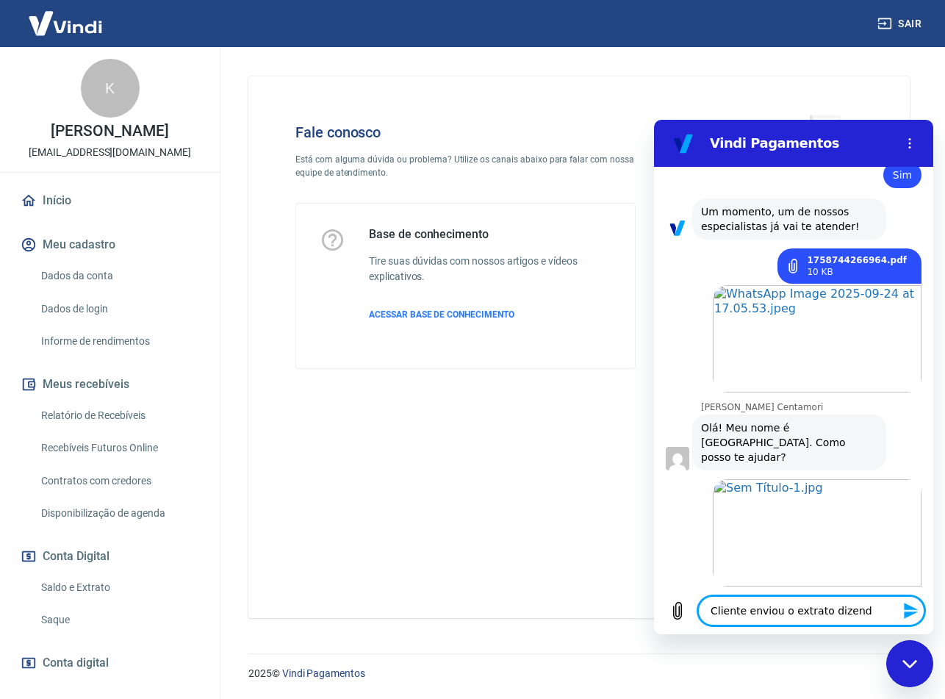
type textarea "x"
type textarea "Cliente enviou o extrato dizendo"
type textarea "x"
type textarea "Cliente enviou o extrato dizendo q"
type textarea "x"
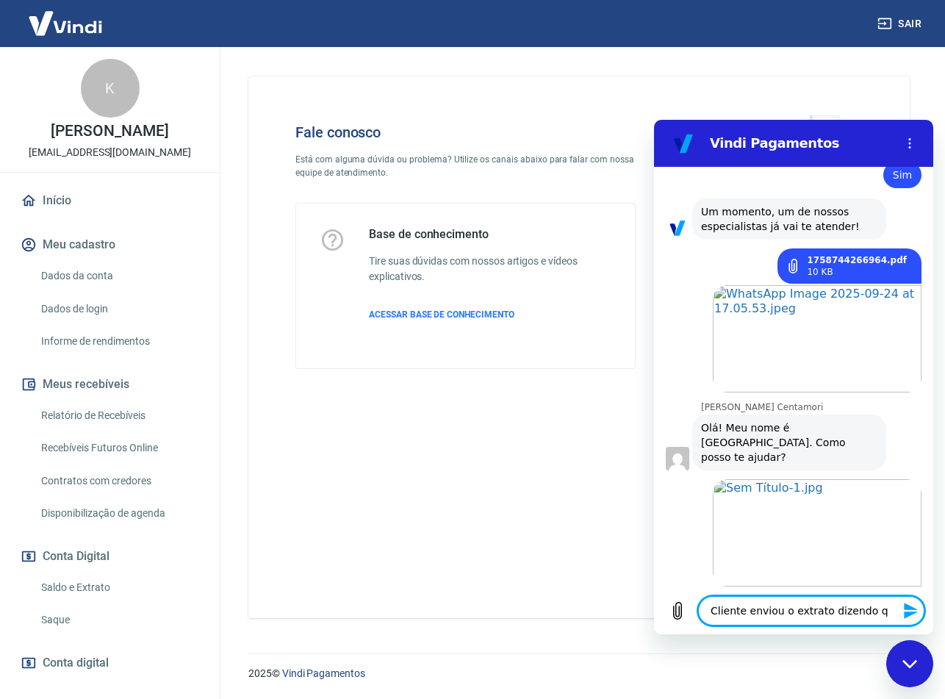
type textarea "Cliente enviou o extrato dizendo qu"
type textarea "x"
type textarea "Cliente enviou o extrato dizendo que"
type textarea "x"
type textarea "Cliente enviou o extrato dizendo que"
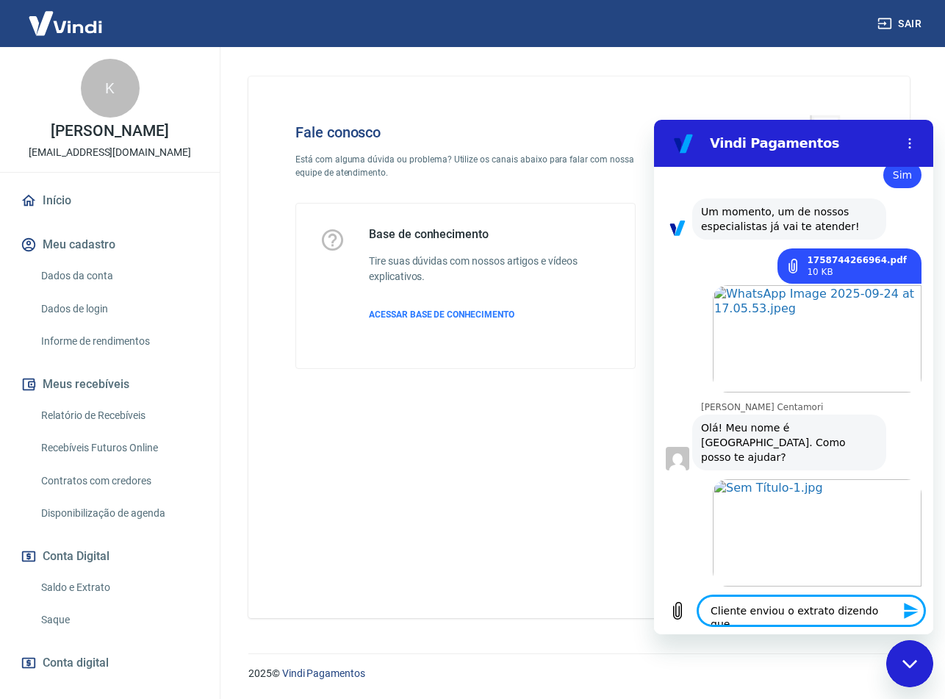
type textarea "x"
type textarea "Cliente enviou o extrato dizendo que n"
type textarea "x"
type textarea "Cliente enviou o extrato dizendo que nã"
type textarea "x"
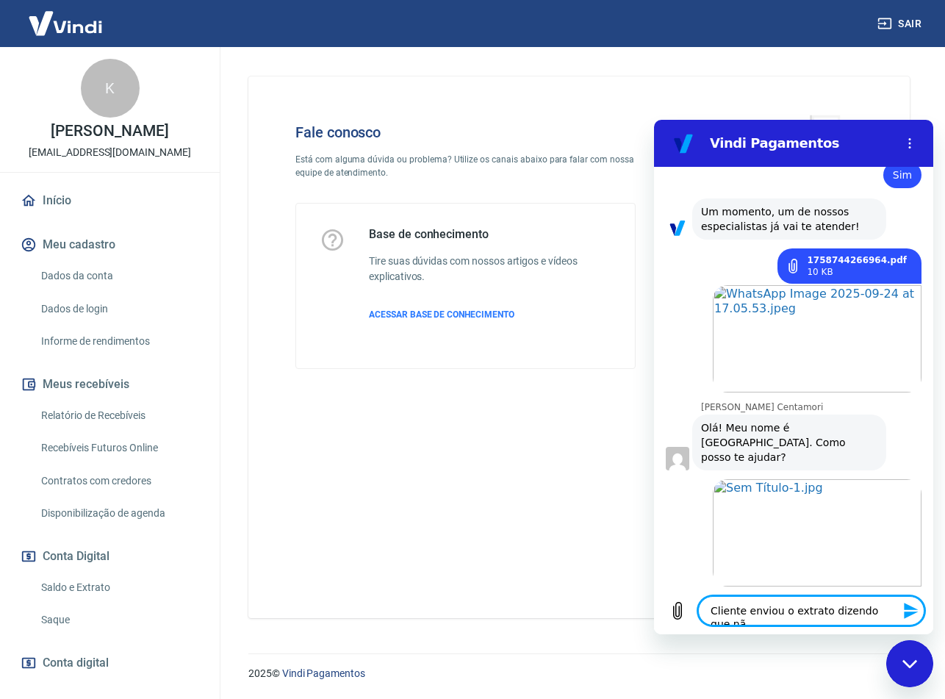
type textarea "Cliente enviou o extrato dizendo que não"
type textarea "x"
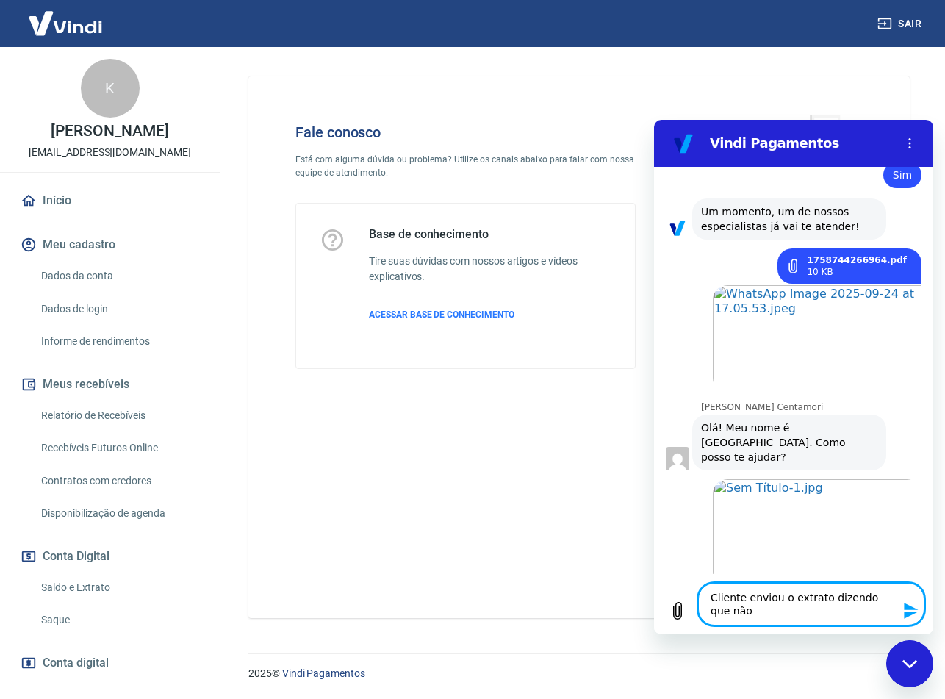
type textarea "Cliente enviou o extrato dizendo que não"
type textarea "x"
type textarea "Cliente enviou o extrato dizendo que não h"
type textarea "x"
type textarea "Cliente enviou o extrato dizendo que não ho"
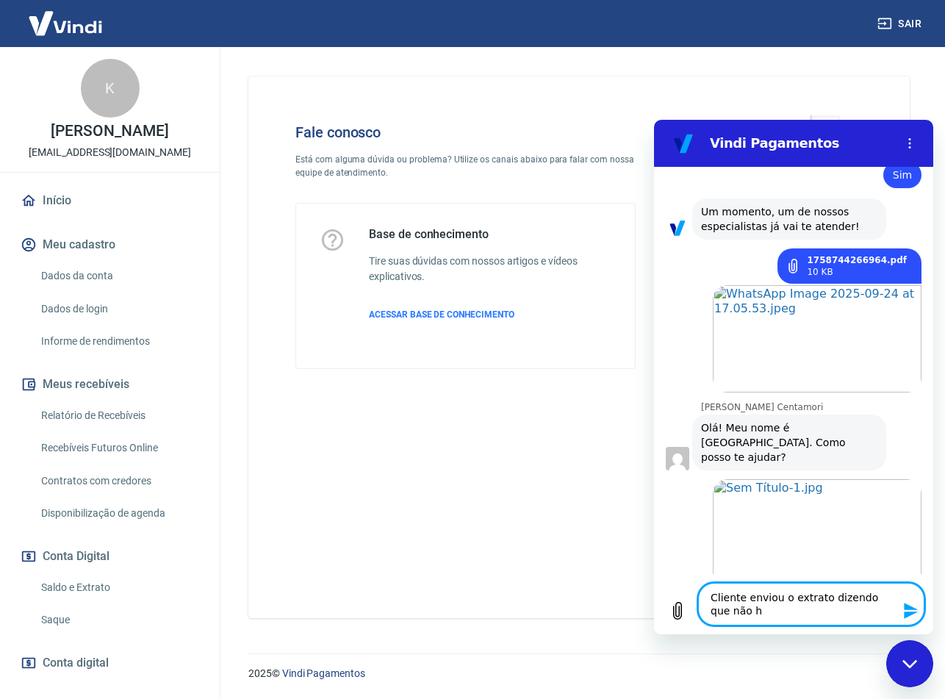
type textarea "x"
type textarea "Cliente enviou o extrato dizendo que não hou"
type textarea "x"
type textarea "Cliente enviou o extrato dizendo que não houv"
type textarea "x"
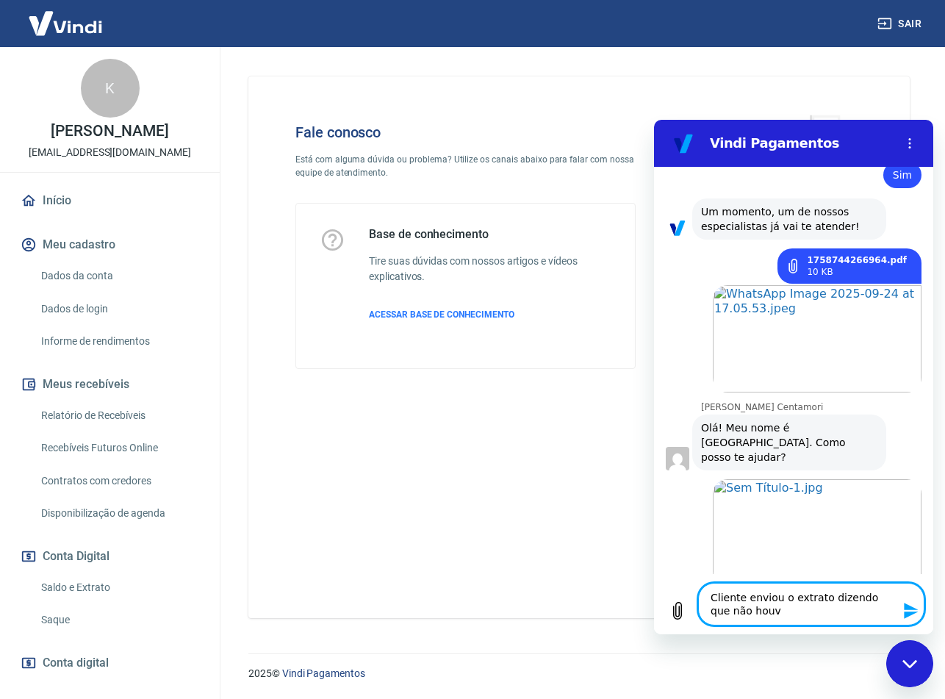
type textarea "Cliente enviou o extrato dizendo que não houve"
type textarea "x"
type textarea "Cliente enviou o extrato dizendo que não houve"
type textarea "x"
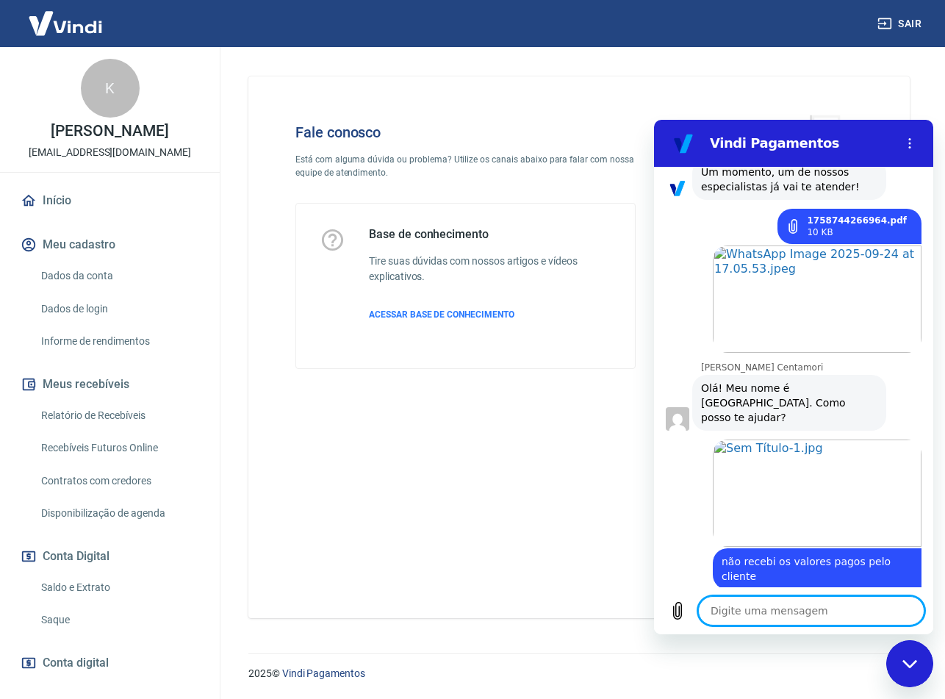
scroll to position [1480, 0]
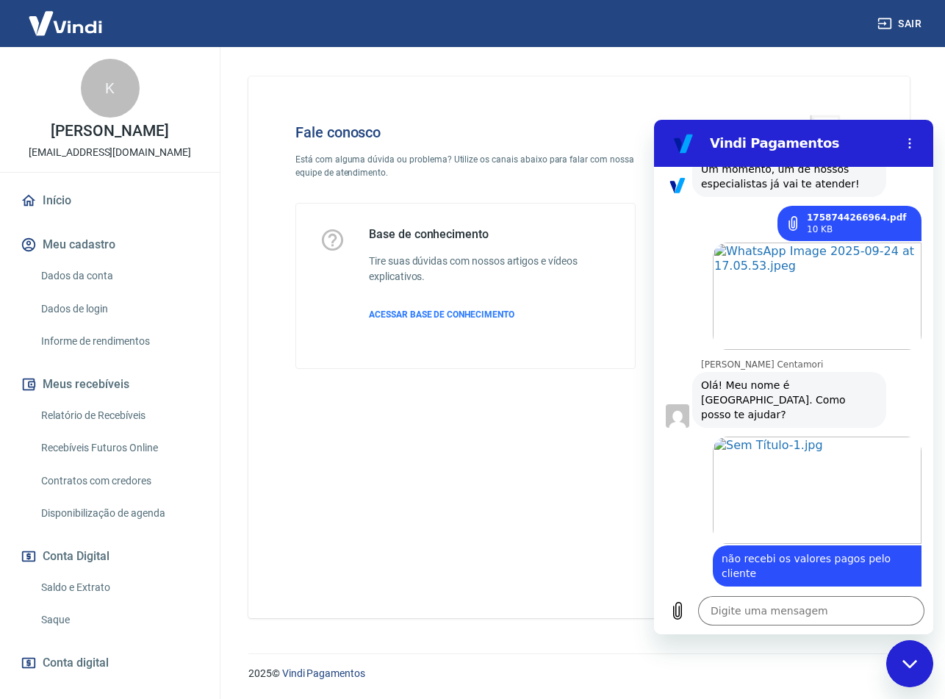
click at [576, 390] on div "Fale conosco Está com alguma dúvida ou problema? Utilize os canais abaixo para …" at bounding box center [465, 246] width 387 height 293
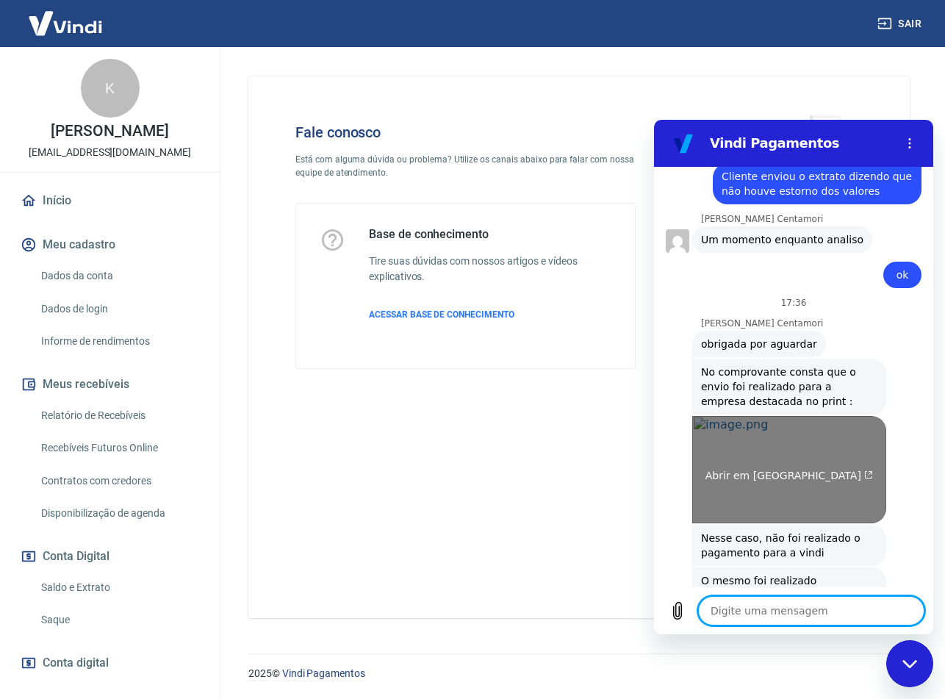
scroll to position [1978, 0]
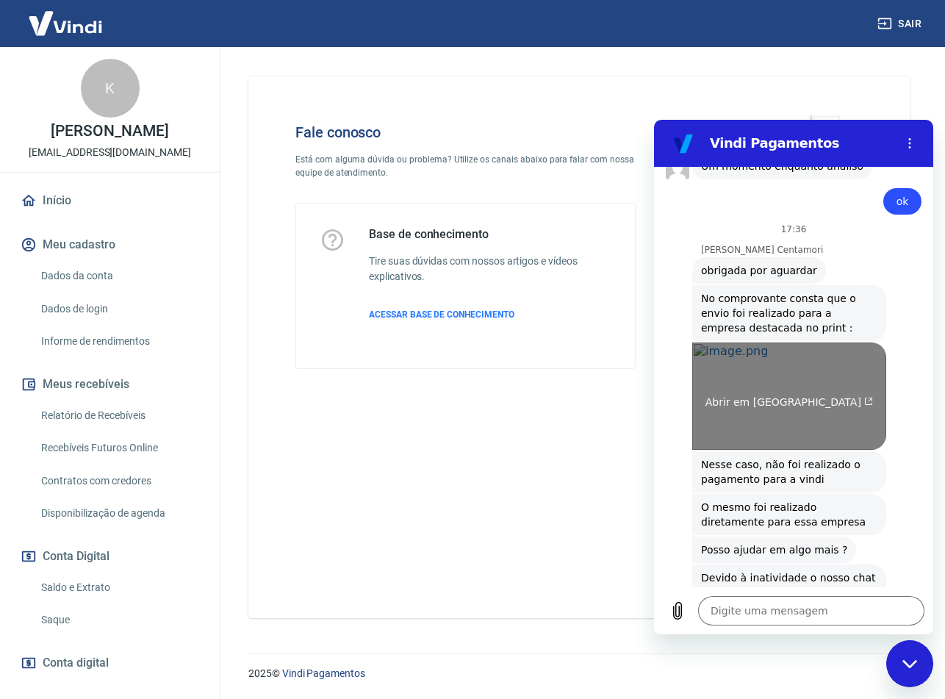
click at [814, 368] on link "Abrir em nova aba" at bounding box center [789, 396] width 194 height 107
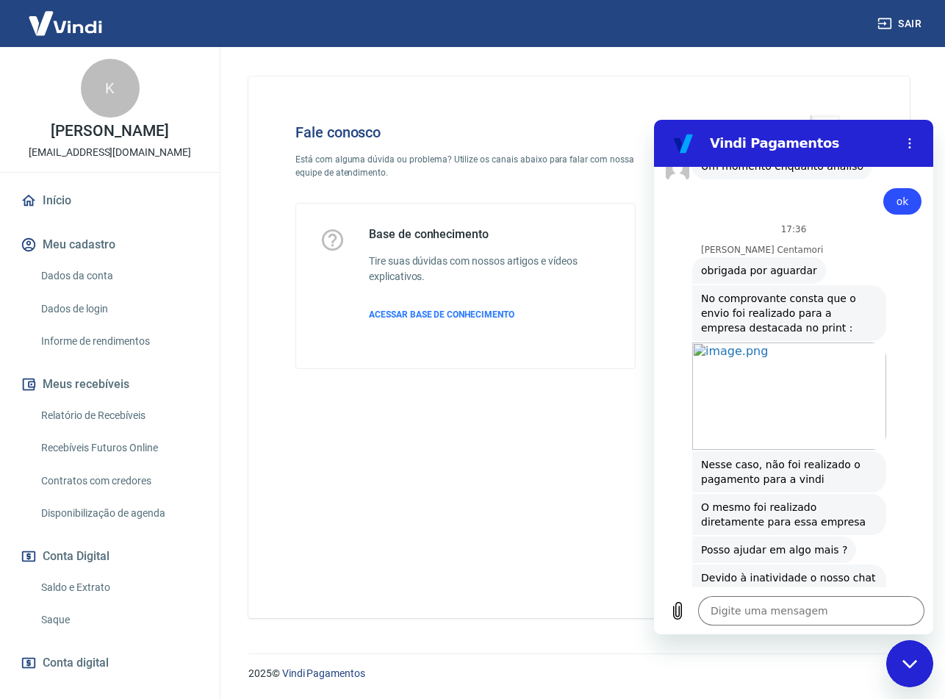
click at [900, 23] on button "Sair" at bounding box center [901, 23] width 53 height 27
